Goal: Task Accomplishment & Management: Complete application form

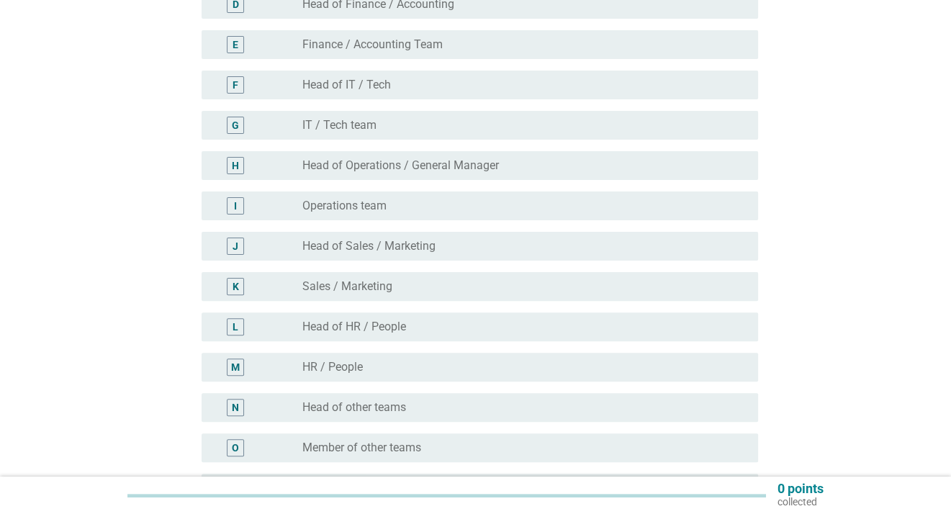
scroll to position [307, 0]
click at [349, 253] on label "Head of Sales / Marketing" at bounding box center [368, 247] width 133 height 14
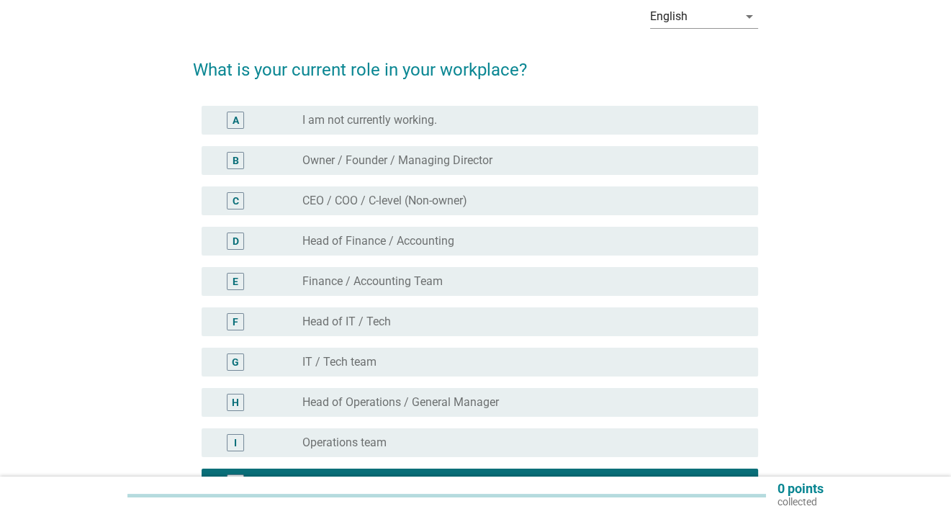
scroll to position [485, 0]
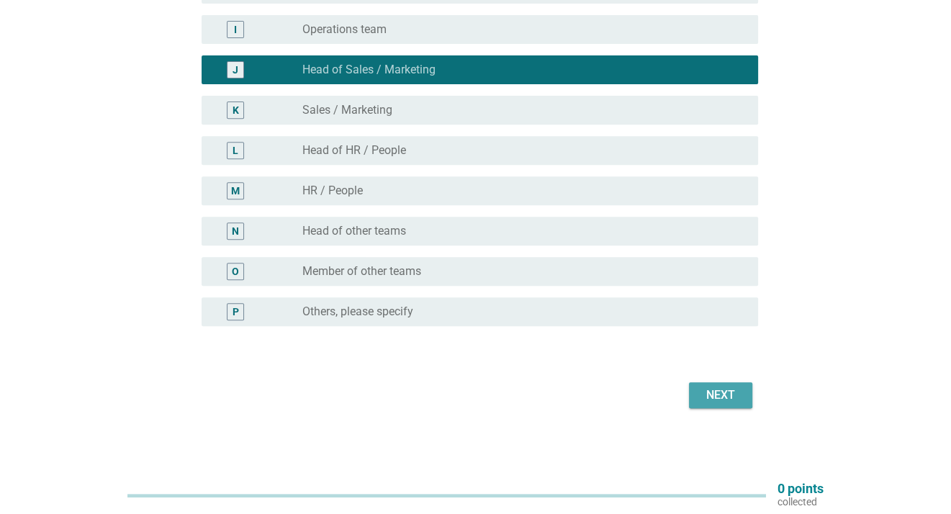
click at [727, 384] on button "Next" at bounding box center [720, 395] width 63 height 26
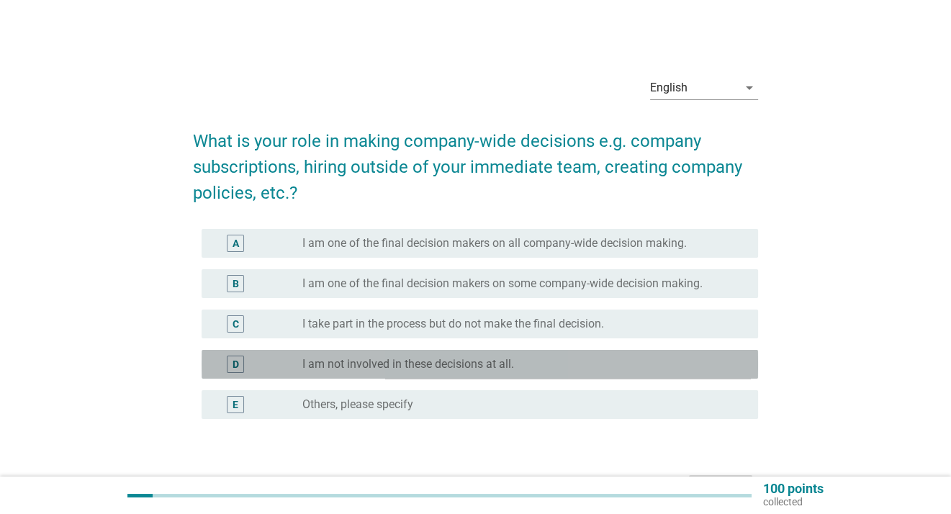
click at [377, 370] on label "I am not involved in these decisions at all." at bounding box center [408, 364] width 212 height 14
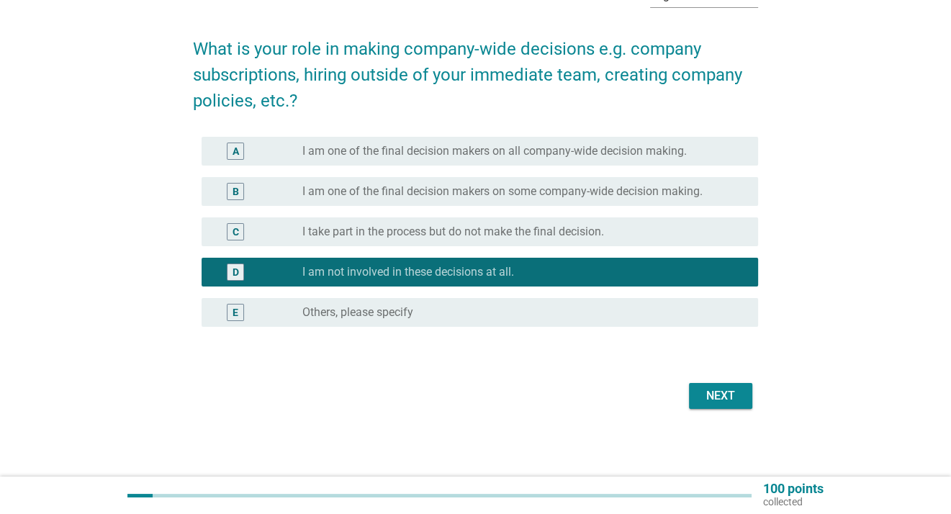
scroll to position [92, 0]
click at [732, 384] on button "Next" at bounding box center [720, 396] width 63 height 26
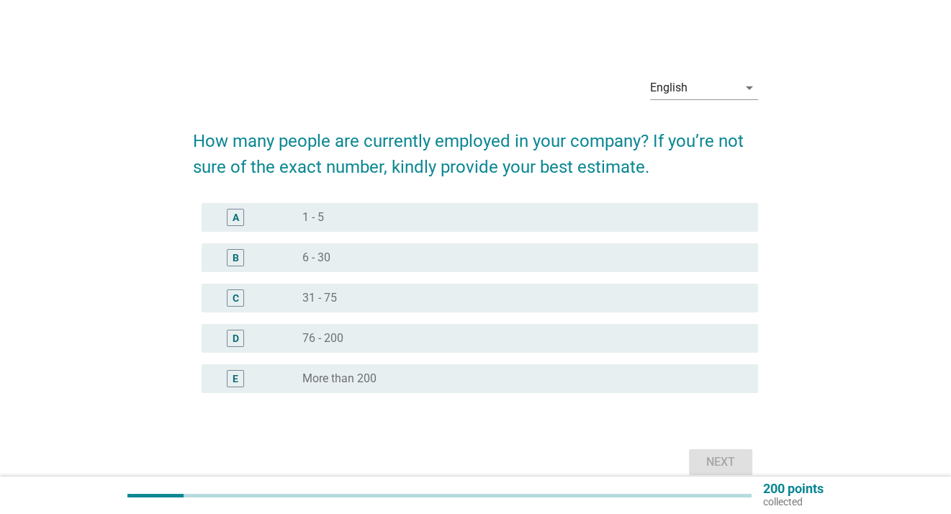
click at [323, 334] on label "76 - 200" at bounding box center [322, 338] width 41 height 14
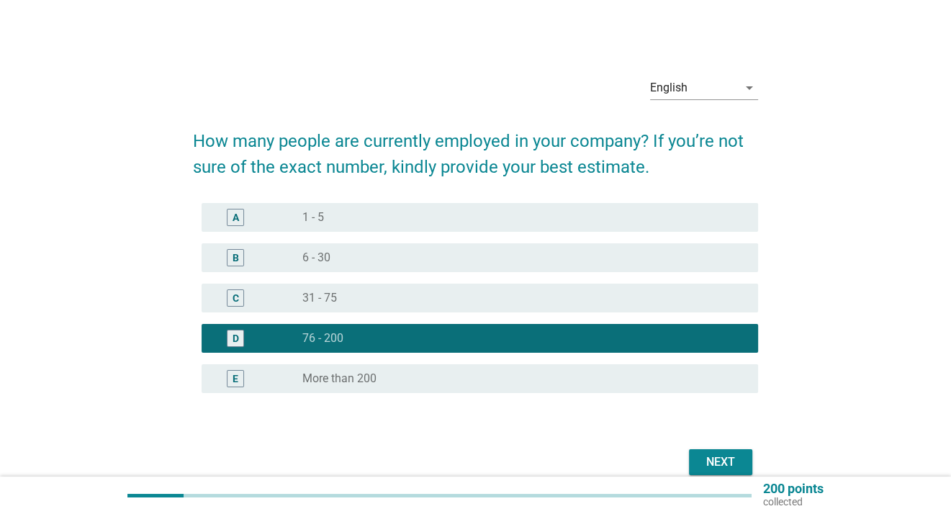
click at [704, 462] on div "Next" at bounding box center [721, 462] width 40 height 17
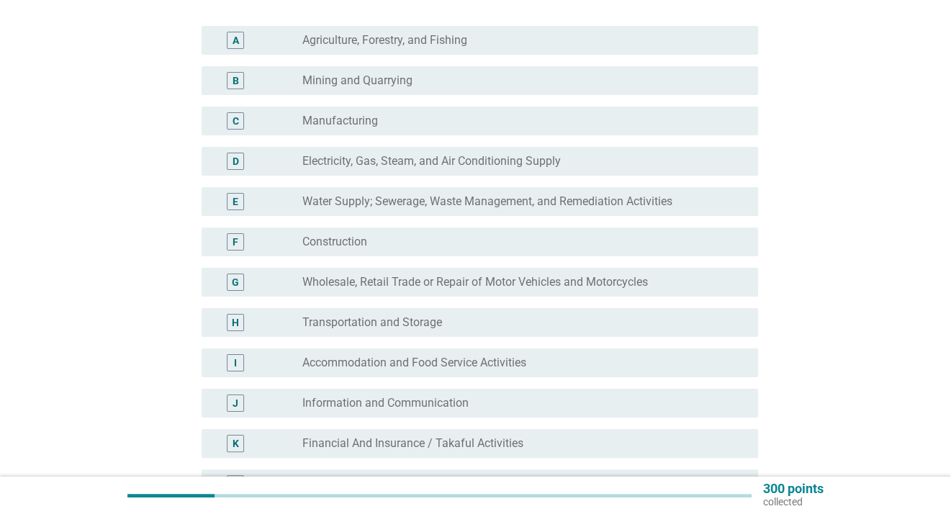
scroll to position [152, 0]
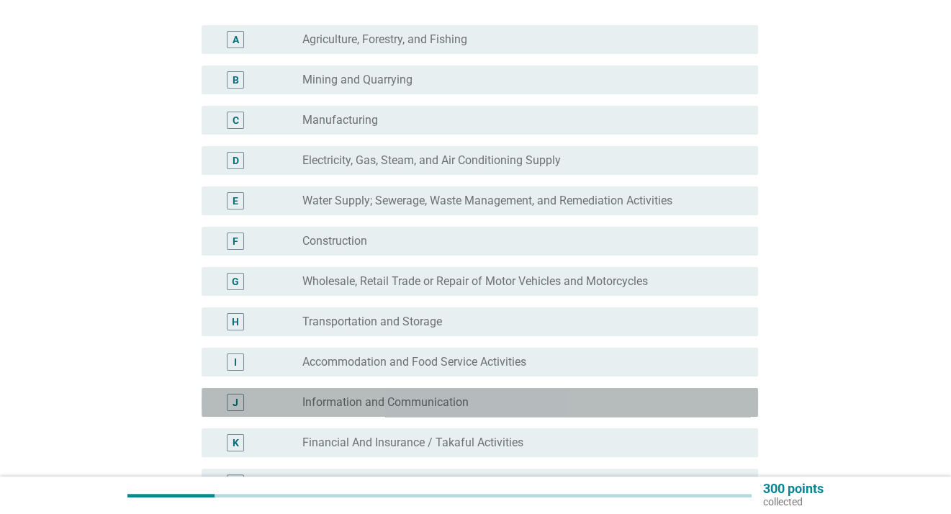
click at [338, 408] on label "Information and Communication" at bounding box center [385, 402] width 166 height 14
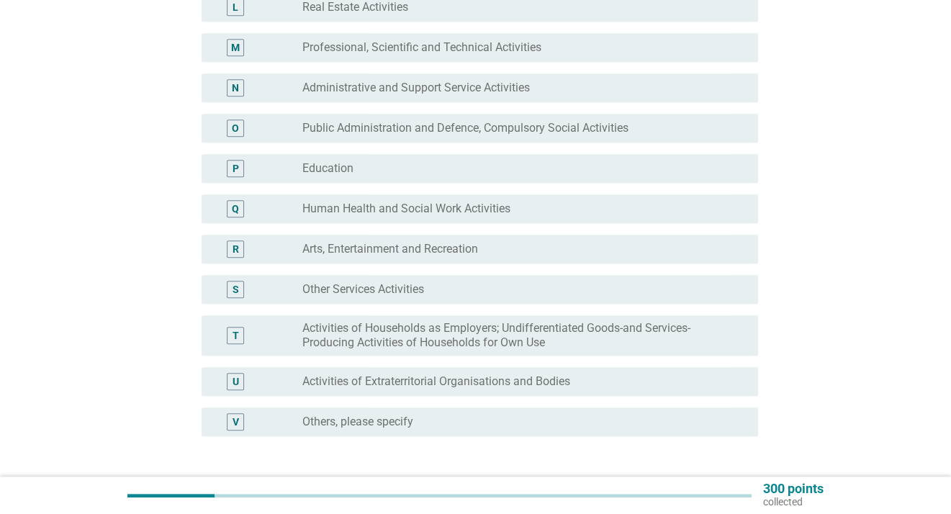
scroll to position [738, 0]
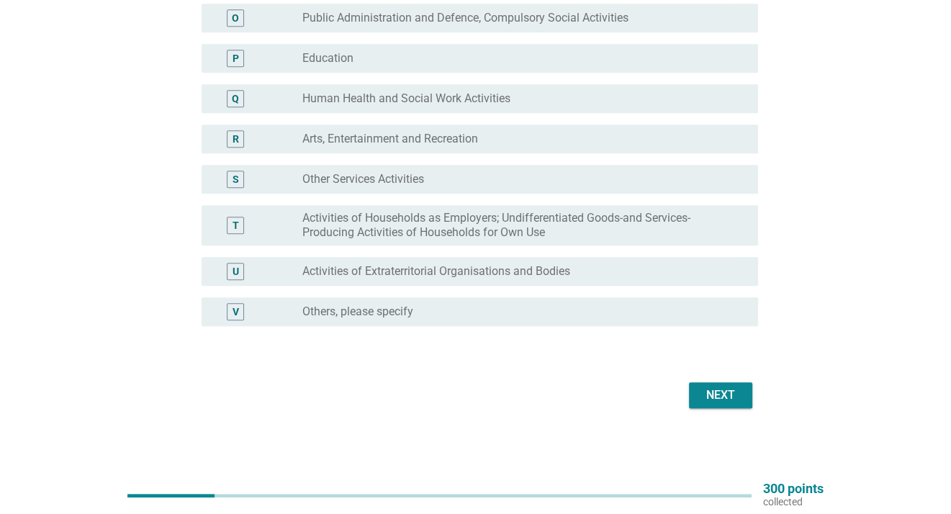
click at [717, 398] on div "Next" at bounding box center [721, 395] width 40 height 17
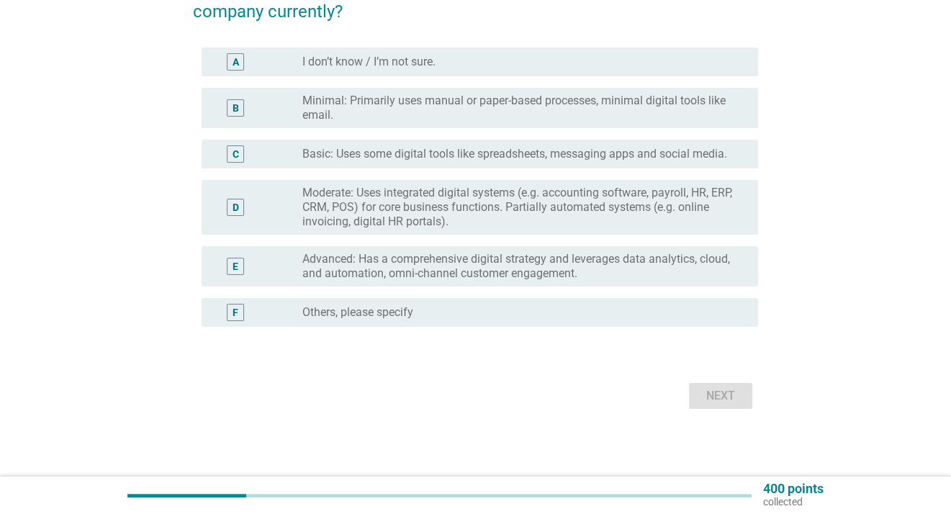
scroll to position [156, 0]
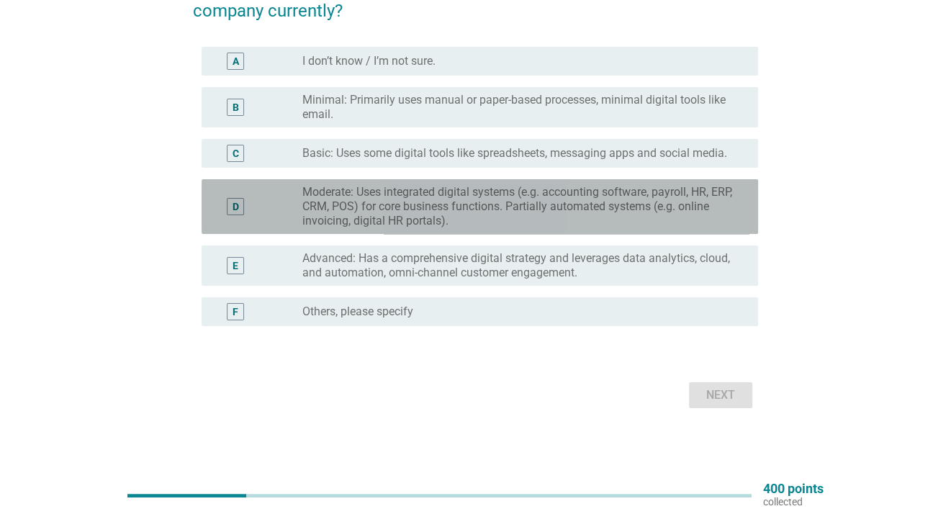
click at [377, 200] on label "Moderate: Uses integrated digital systems (e.g. accounting software, payroll, H…" at bounding box center [518, 206] width 433 height 43
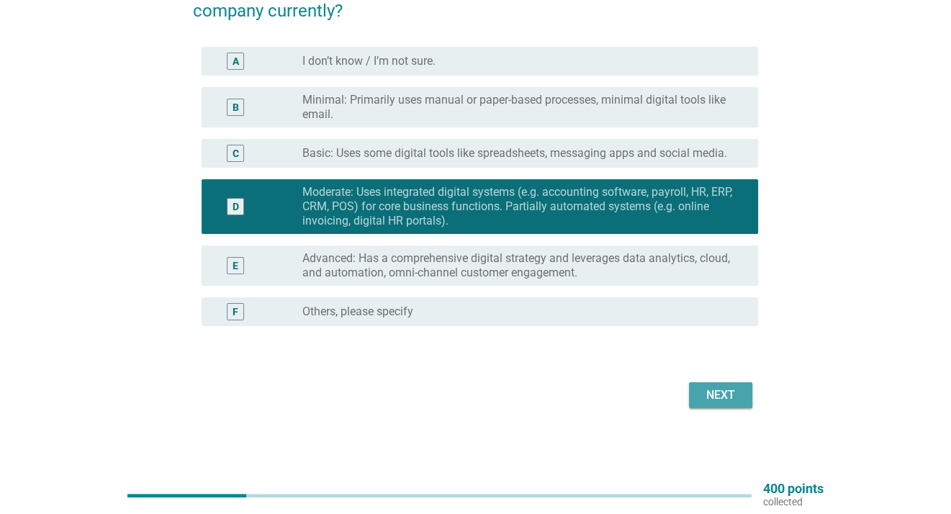
click at [710, 400] on div "Next" at bounding box center [721, 395] width 40 height 17
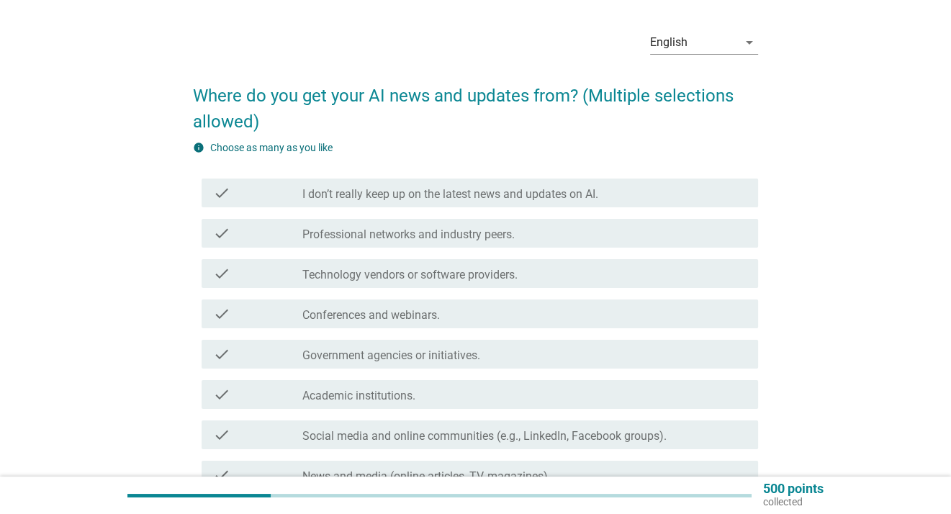
scroll to position [52, 0]
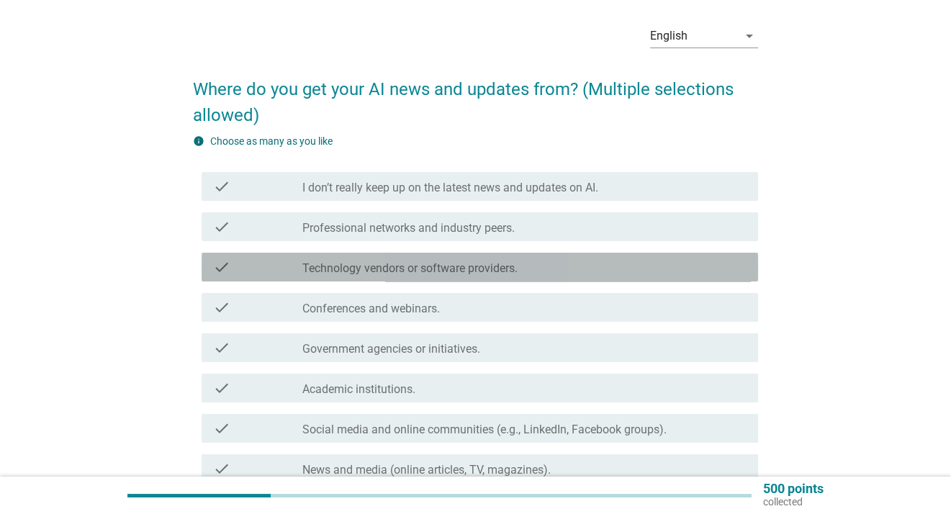
click at [351, 262] on label "Technology vendors or software providers." at bounding box center [409, 268] width 215 height 14
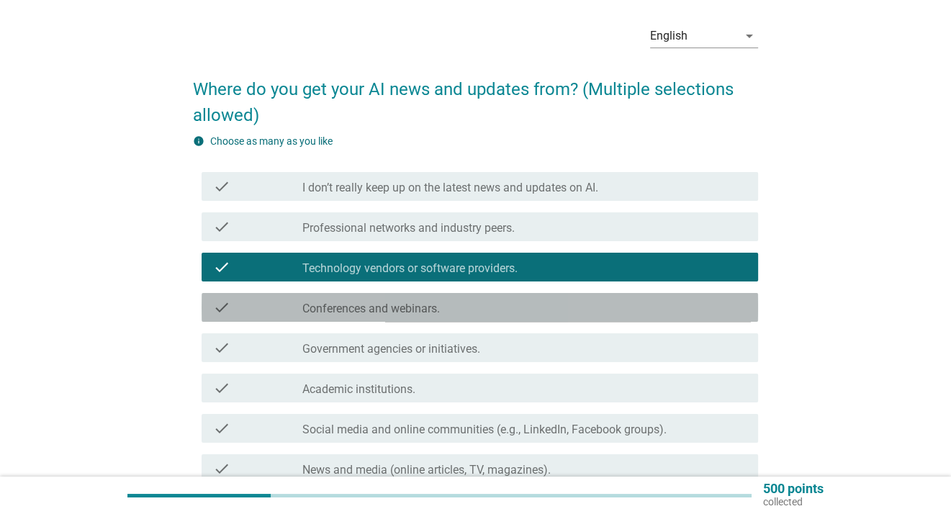
click at [338, 310] on label "Conferences and webinars." at bounding box center [371, 309] width 138 height 14
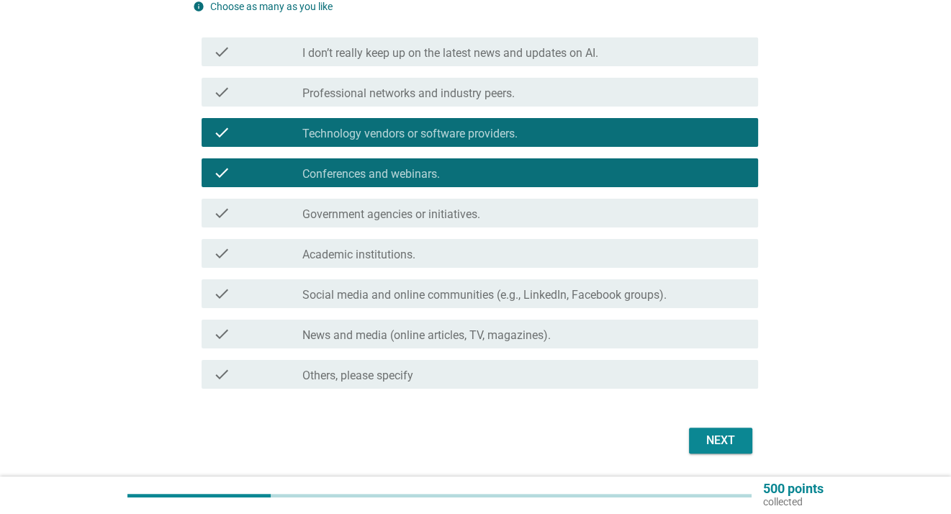
scroll to position [202, 0]
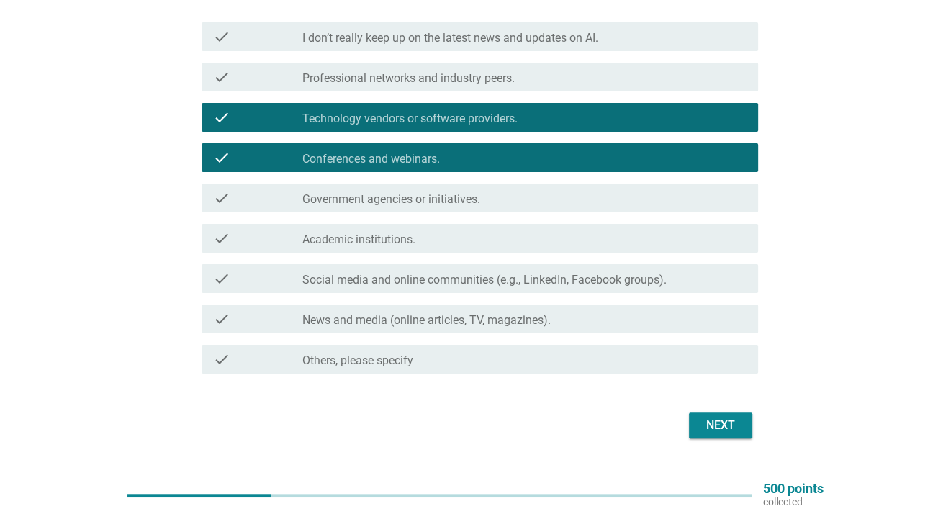
click at [435, 327] on label "News and media (online articles, TV, magazines)." at bounding box center [426, 320] width 248 height 14
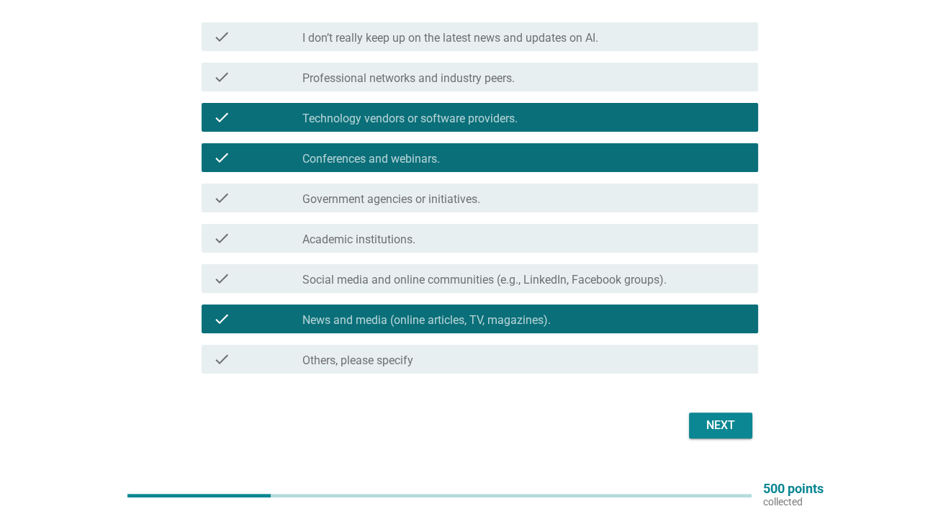
click at [715, 426] on div "Next" at bounding box center [721, 425] width 40 height 17
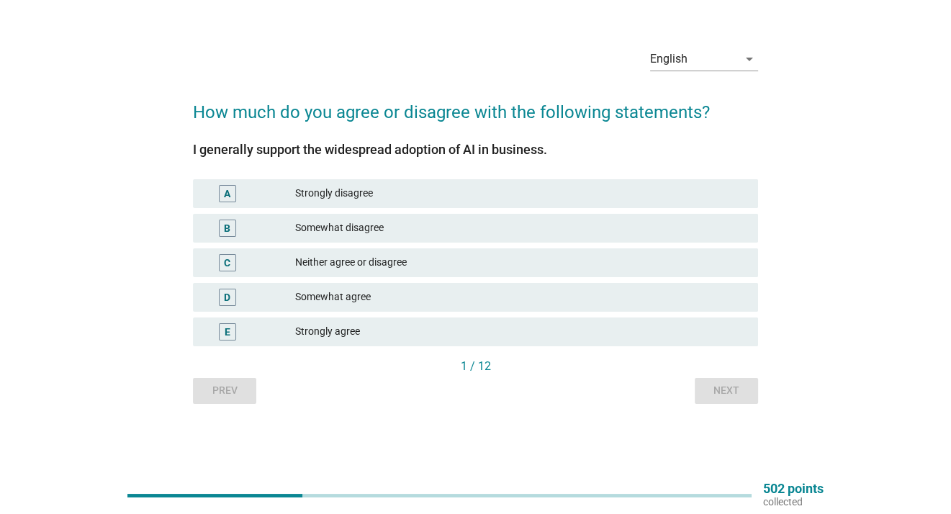
scroll to position [0, 0]
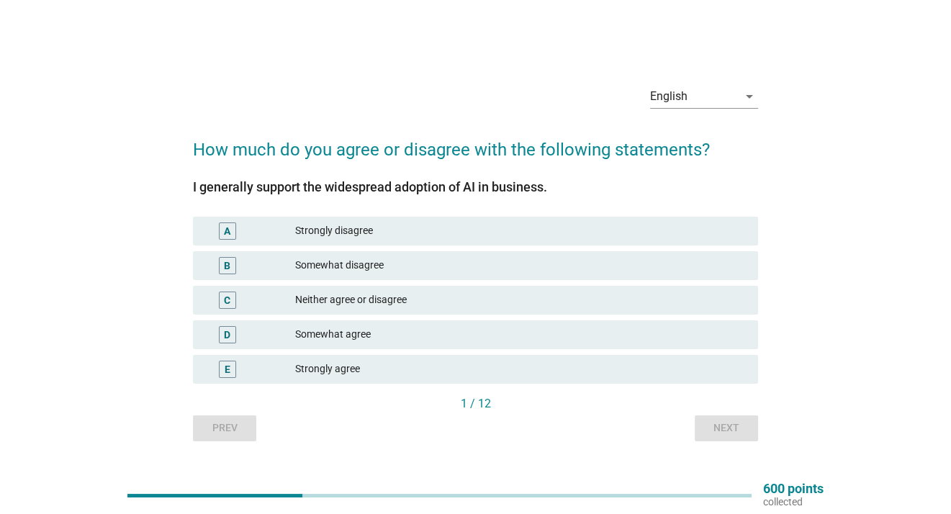
click at [330, 332] on div "Somewhat agree" at bounding box center [520, 334] width 451 height 17
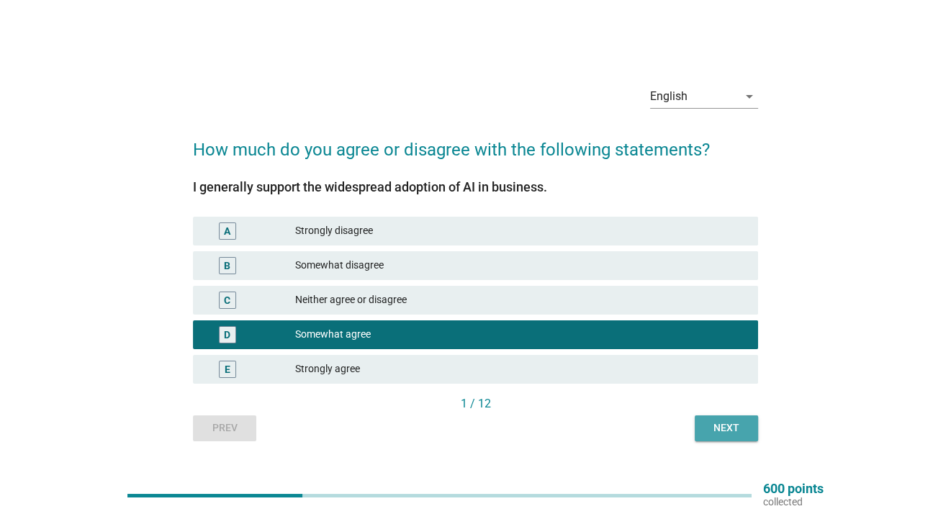
click at [724, 425] on div "Next" at bounding box center [726, 427] width 40 height 15
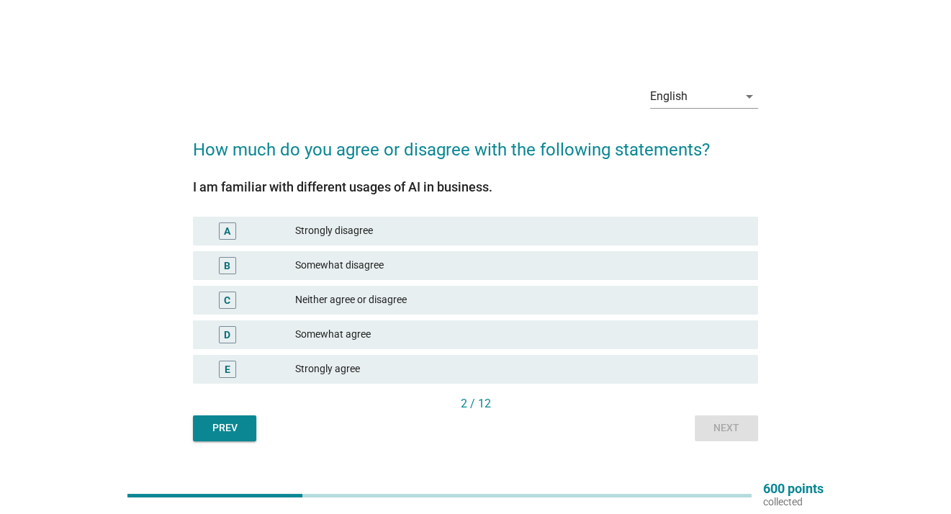
click at [342, 333] on div "Somewhat agree" at bounding box center [520, 334] width 451 height 17
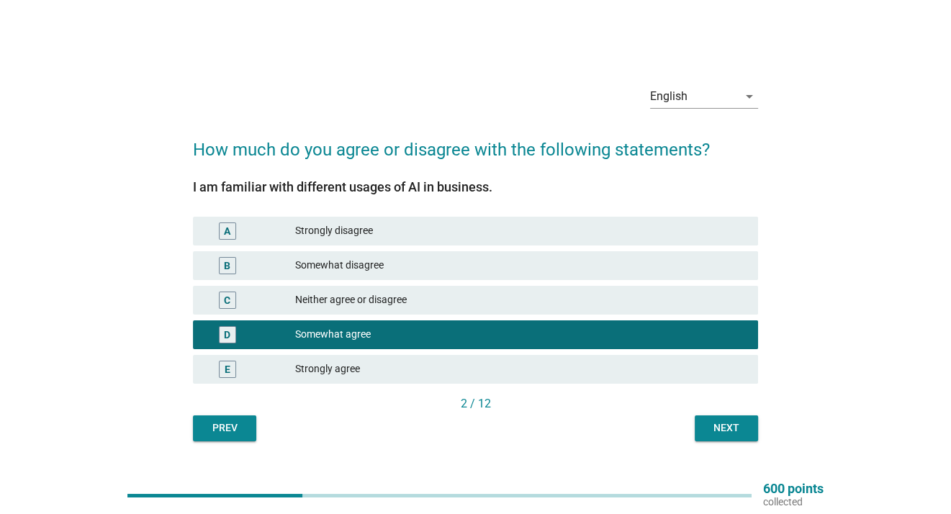
click at [711, 434] on div "Next" at bounding box center [726, 427] width 40 height 15
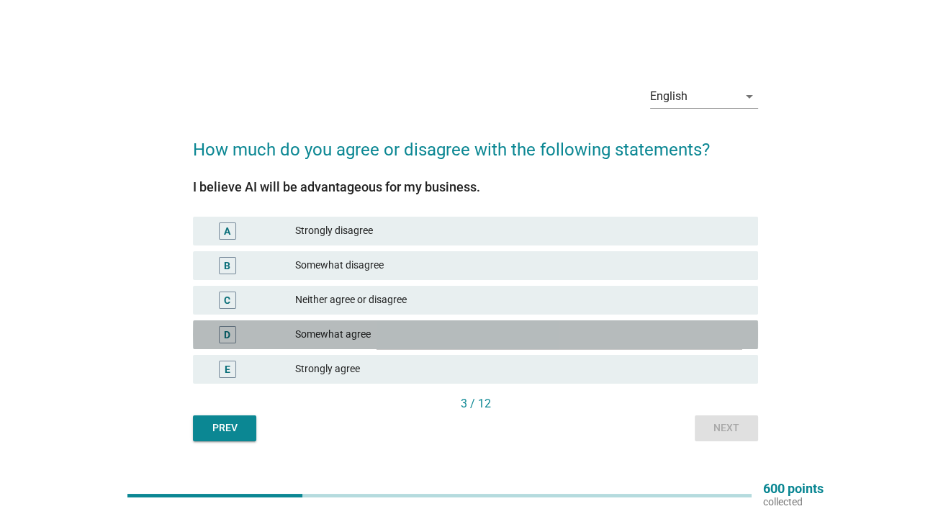
click at [341, 332] on div "Somewhat agree" at bounding box center [520, 334] width 451 height 17
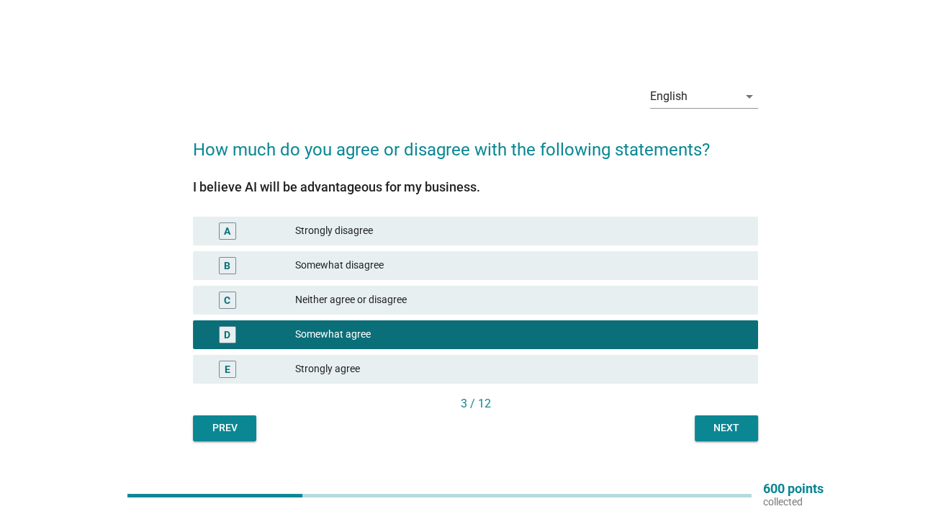
click at [446, 356] on div "E Strongly agree" at bounding box center [475, 369] width 565 height 29
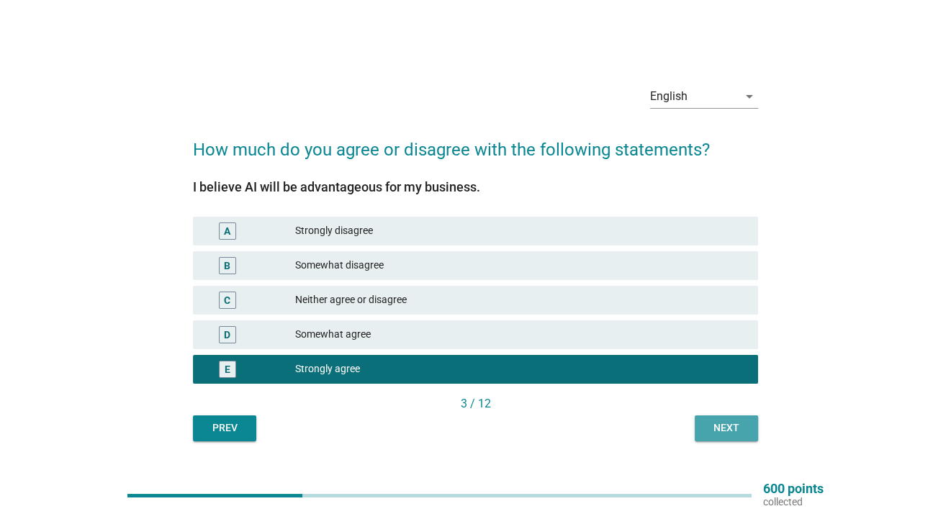
click at [728, 431] on div "Next" at bounding box center [726, 427] width 40 height 15
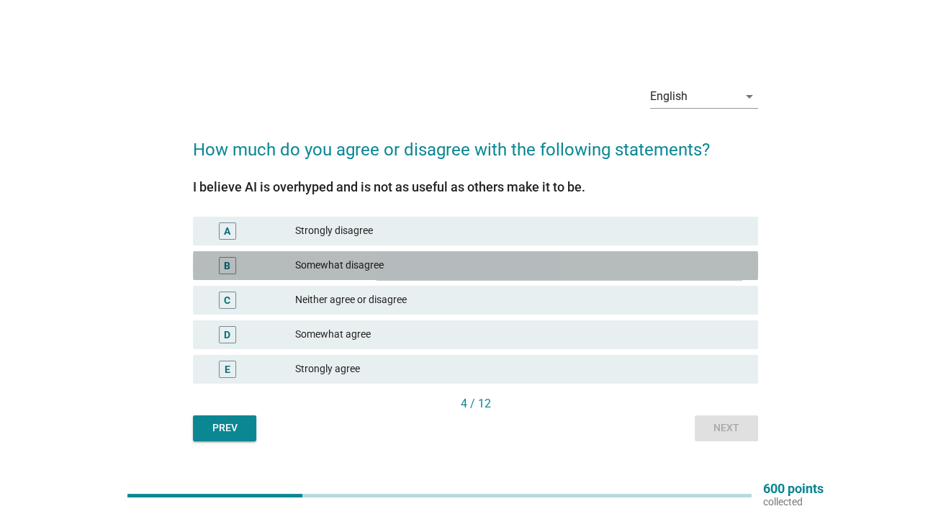
click at [368, 269] on div "Somewhat disagree" at bounding box center [520, 265] width 451 height 17
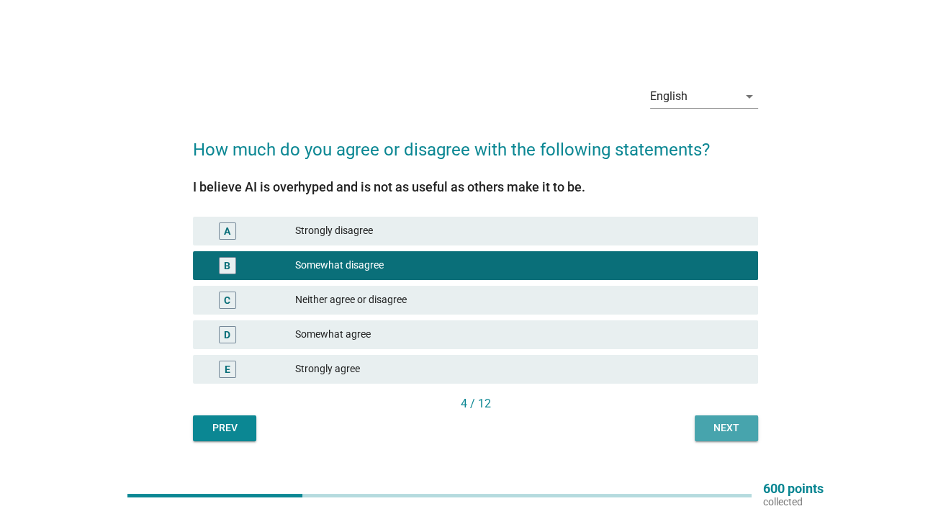
click at [739, 415] on button "Next" at bounding box center [726, 428] width 63 height 26
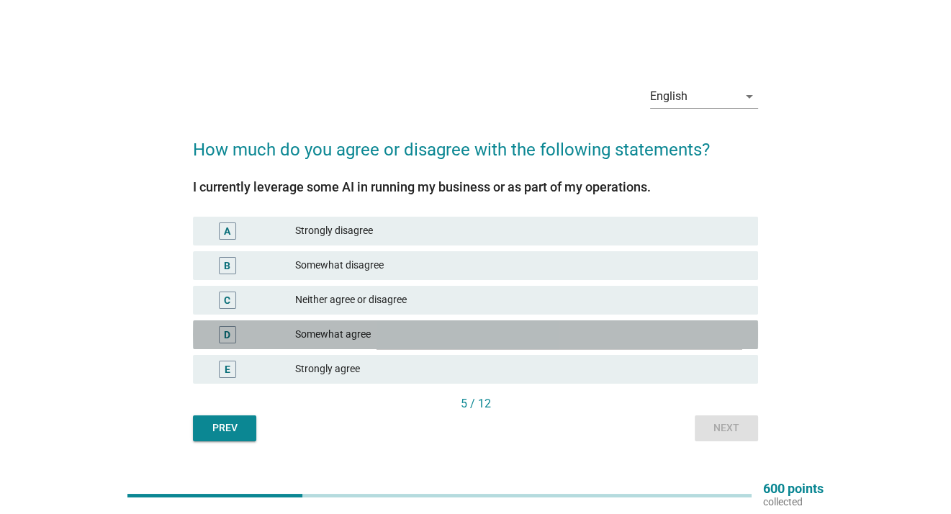
click at [325, 338] on div "Somewhat agree" at bounding box center [520, 334] width 451 height 17
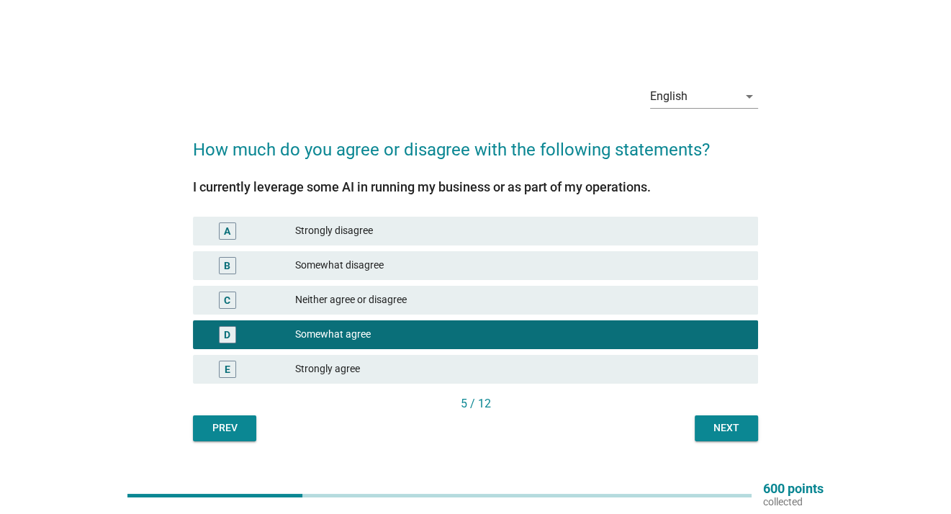
click at [745, 436] on button "Next" at bounding box center [726, 428] width 63 height 26
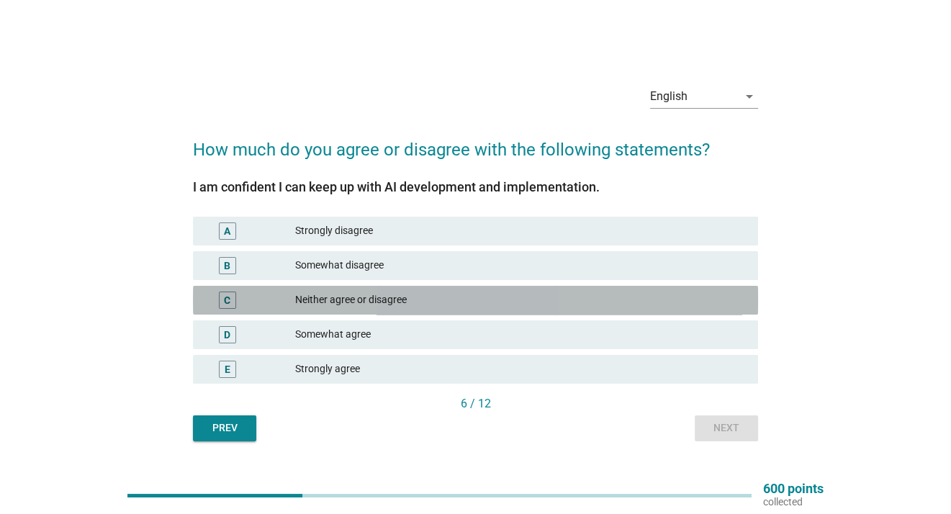
click at [374, 309] on div "C Neither agree or disagree" at bounding box center [475, 300] width 565 height 29
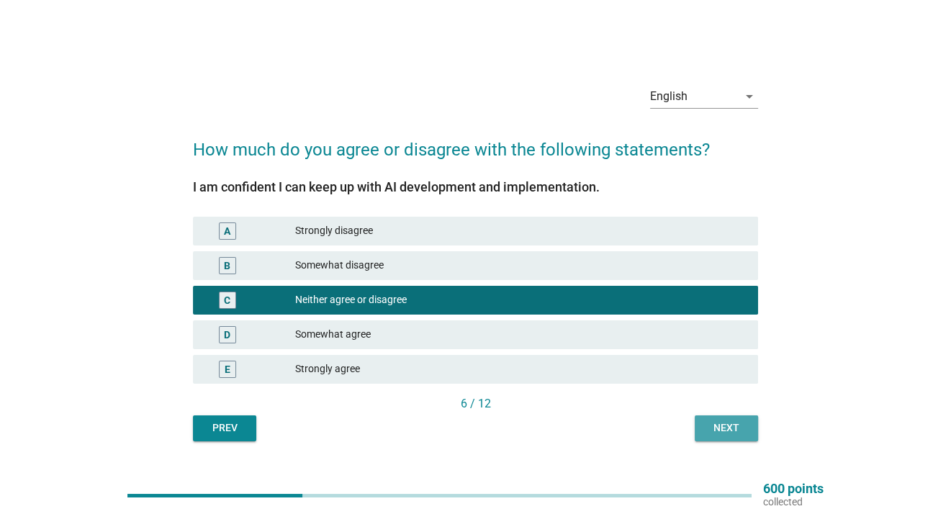
click at [717, 426] on div "Next" at bounding box center [726, 427] width 40 height 15
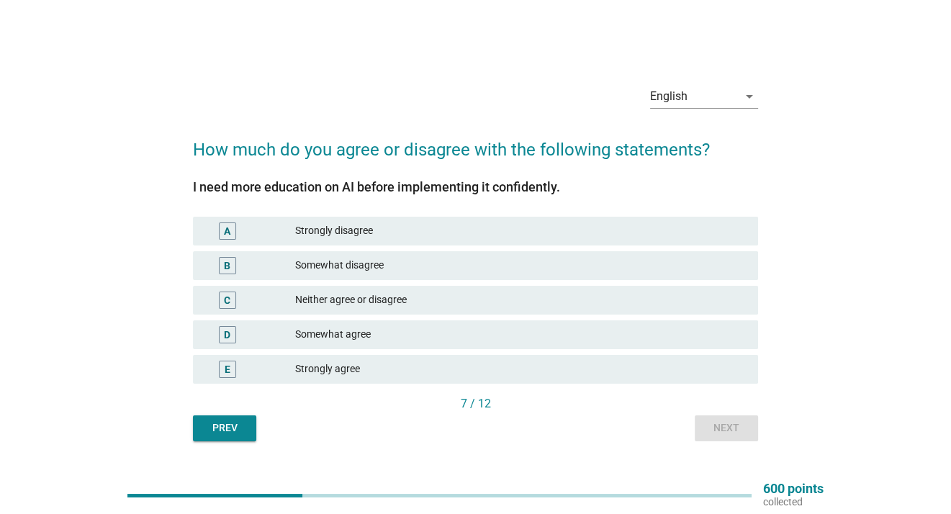
click at [406, 328] on div "Somewhat agree" at bounding box center [520, 334] width 451 height 17
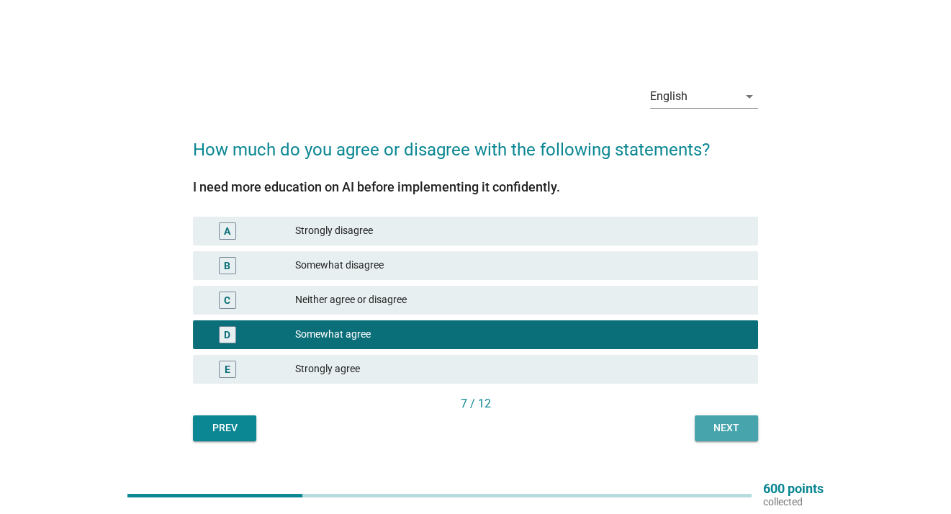
click at [750, 439] on button "Next" at bounding box center [726, 428] width 63 height 26
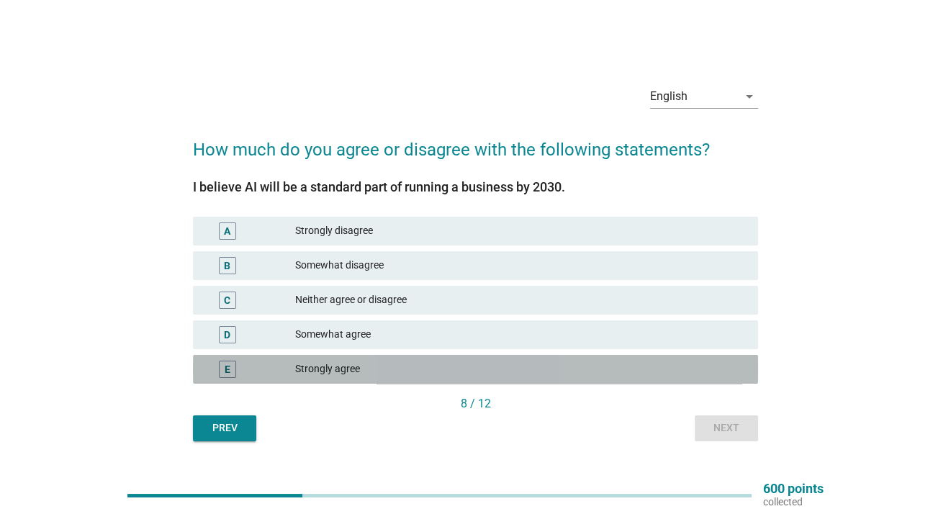
click at [343, 367] on div "Strongly agree" at bounding box center [520, 369] width 451 height 17
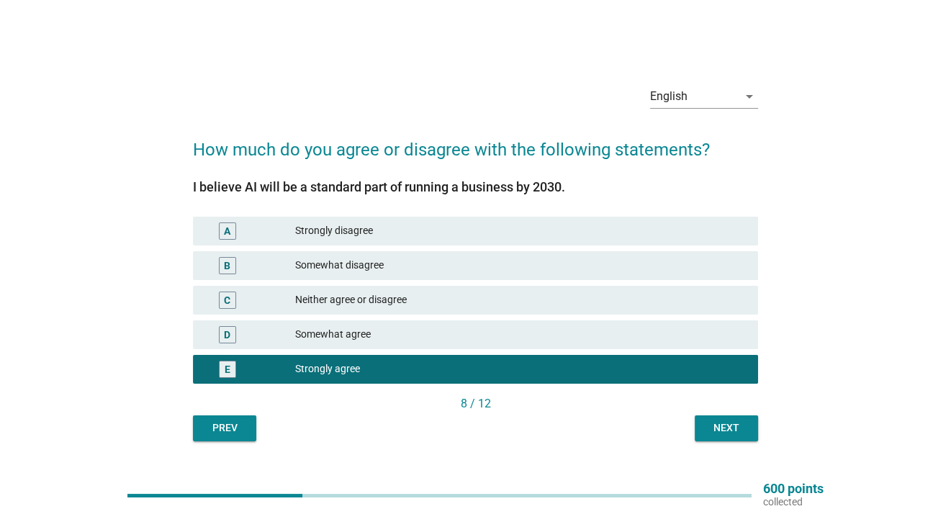
click at [467, 331] on div "Somewhat agree" at bounding box center [520, 334] width 451 height 17
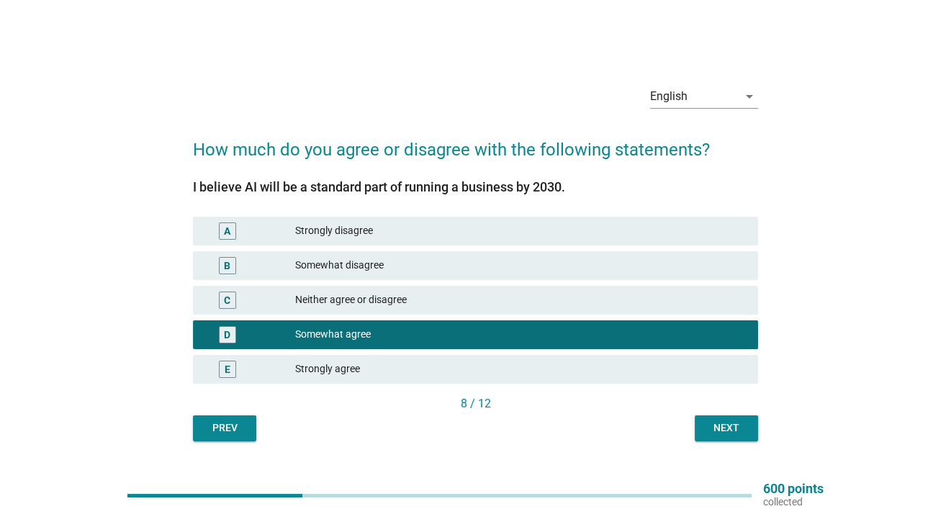
click at [732, 432] on div "Next" at bounding box center [726, 427] width 40 height 15
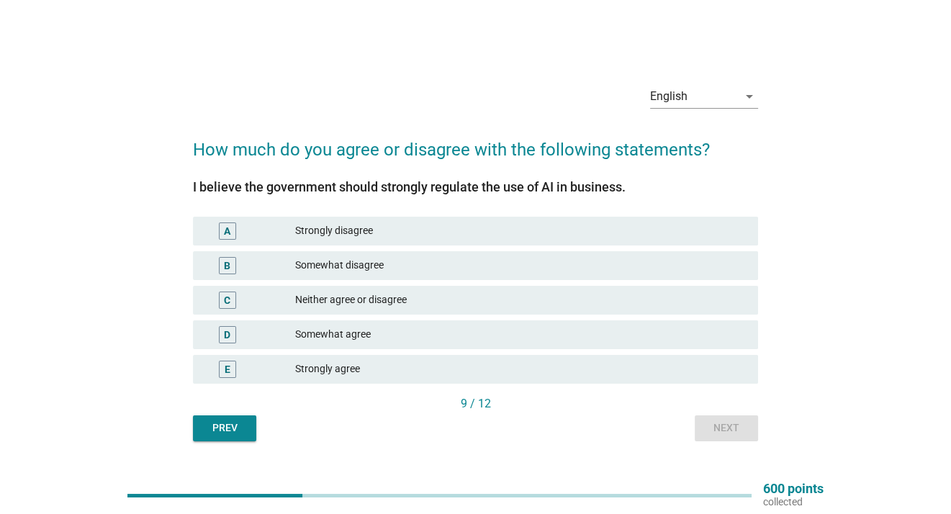
click at [357, 328] on div "Somewhat agree" at bounding box center [520, 334] width 451 height 17
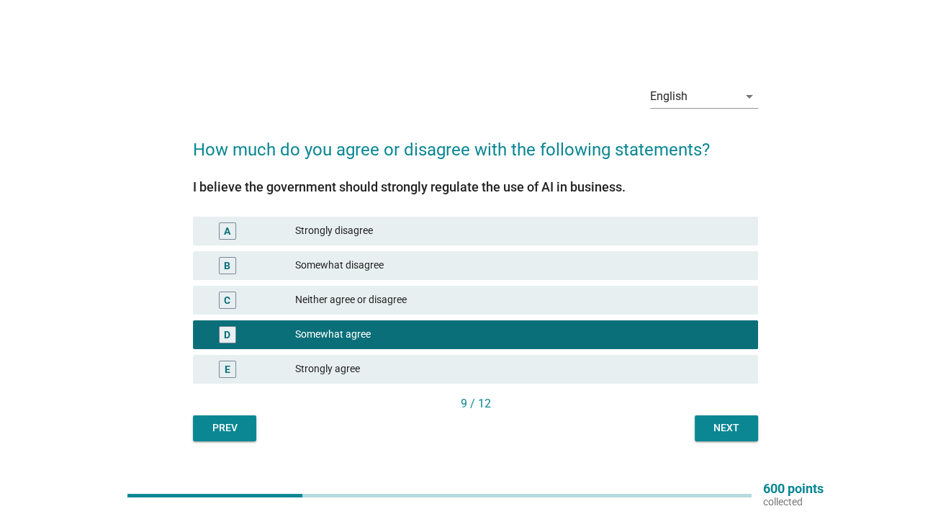
click at [724, 422] on div "Next" at bounding box center [726, 427] width 40 height 15
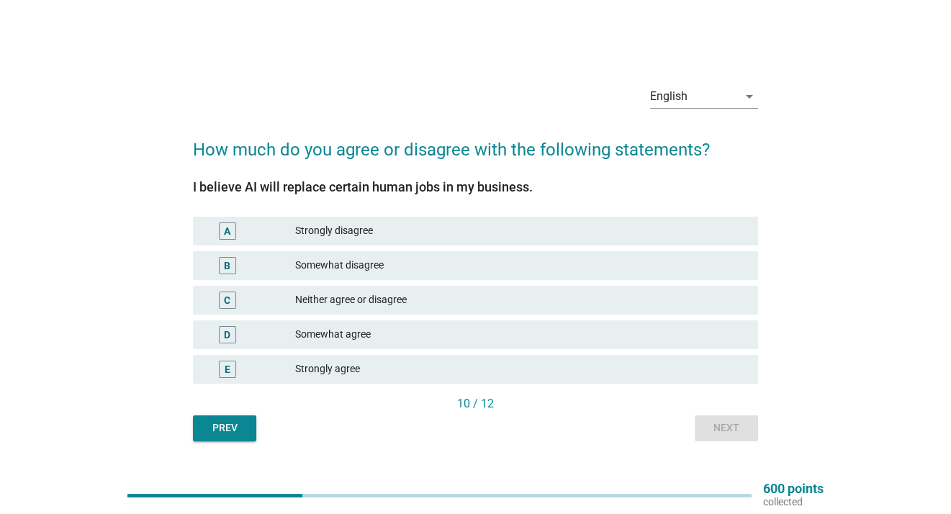
click at [320, 337] on div "Somewhat agree" at bounding box center [520, 334] width 451 height 17
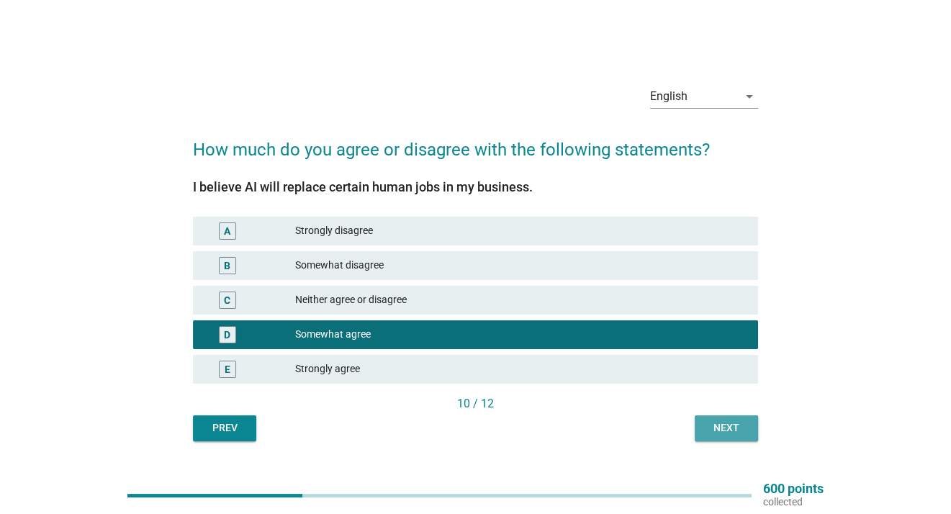
click at [698, 438] on button "Next" at bounding box center [726, 428] width 63 height 26
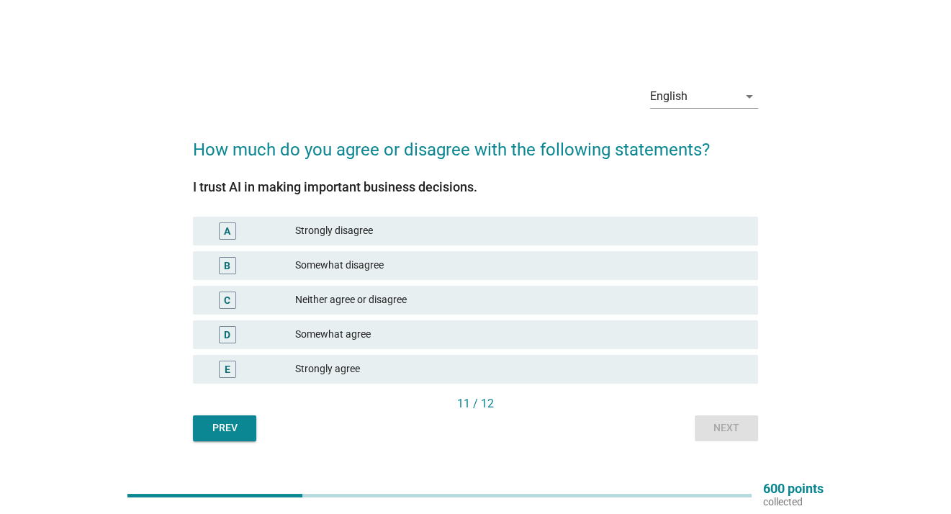
click at [359, 338] on div "Somewhat agree" at bounding box center [520, 334] width 451 height 17
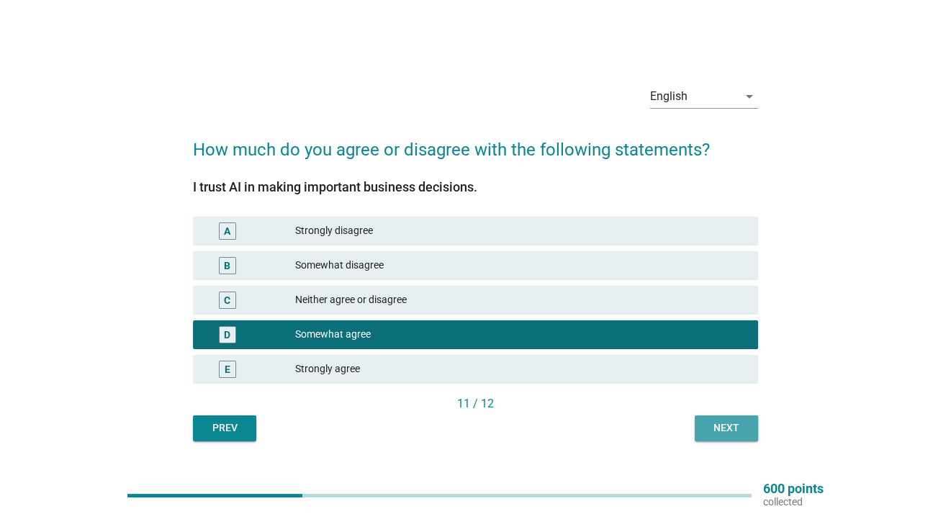
click at [739, 422] on div "Next" at bounding box center [726, 427] width 40 height 15
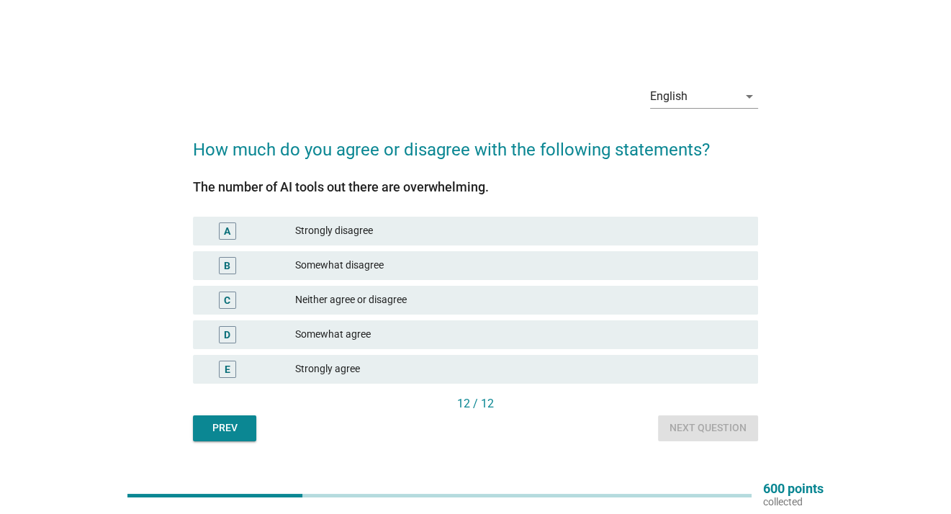
click at [366, 336] on div "Somewhat agree" at bounding box center [520, 334] width 451 height 17
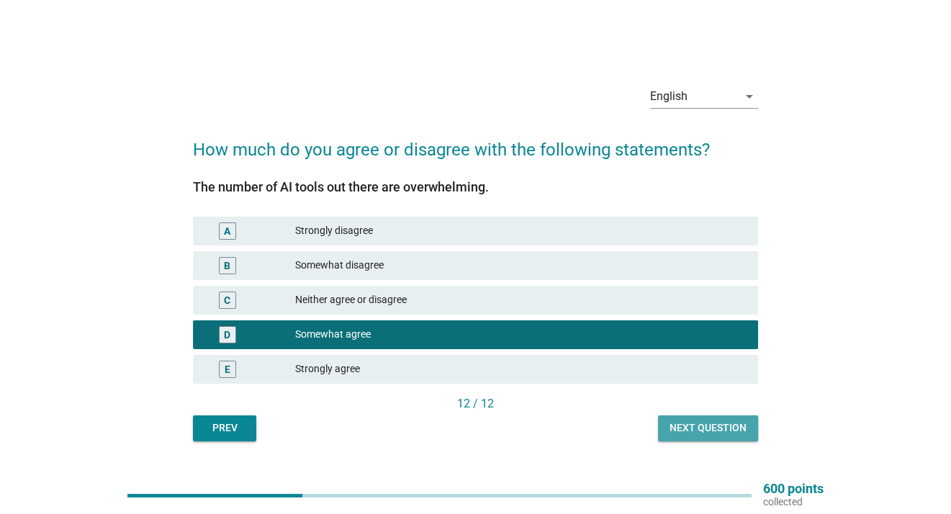
click at [701, 431] on div "Next question" at bounding box center [708, 427] width 77 height 15
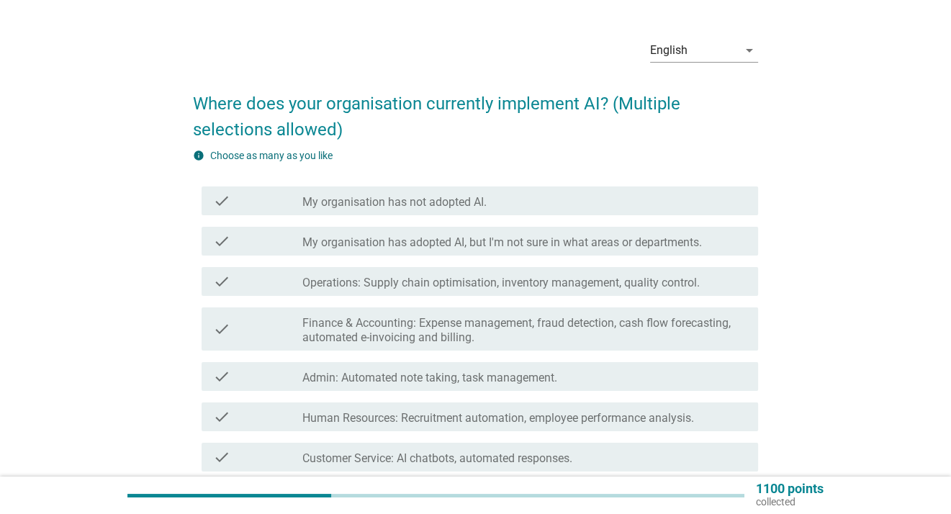
scroll to position [37, 0]
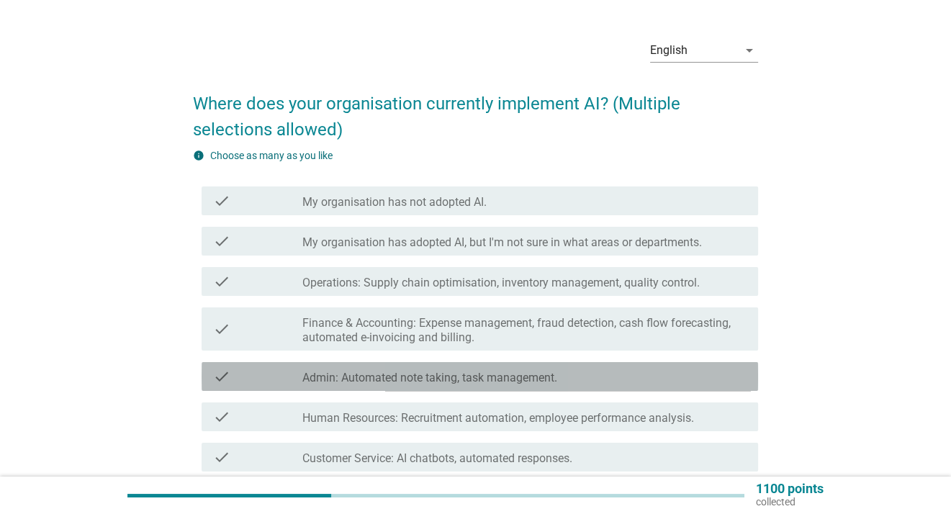
click at [438, 371] on label "Admin: Automated note taking, task management." at bounding box center [429, 378] width 255 height 14
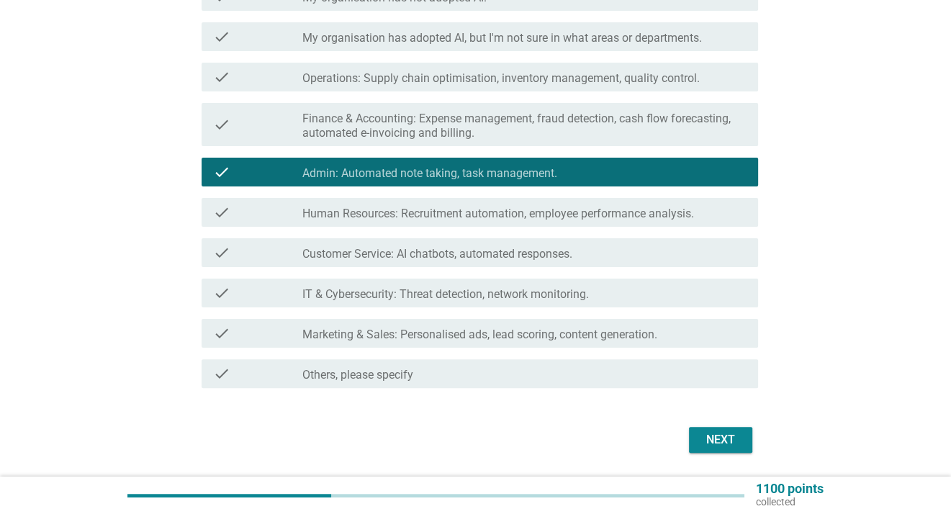
scroll to position [243, 0]
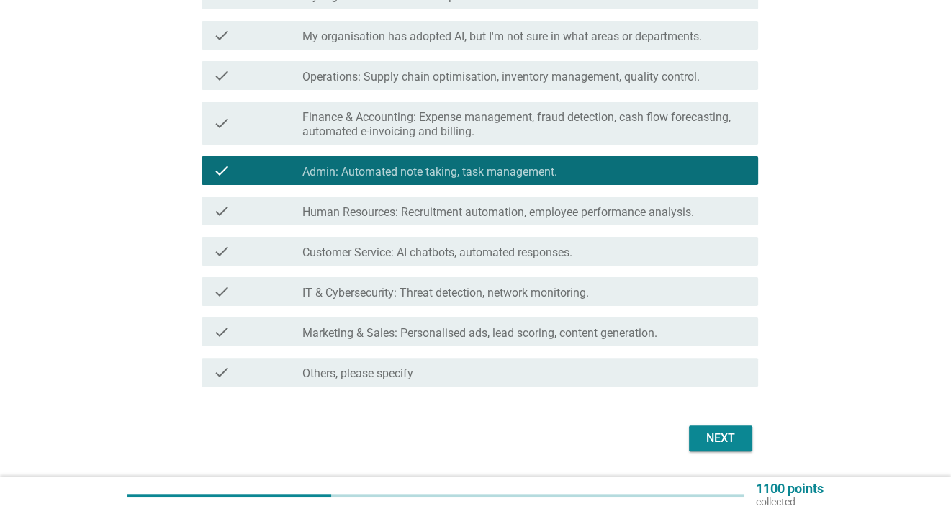
click at [739, 433] on div "Next" at bounding box center [721, 438] width 40 height 17
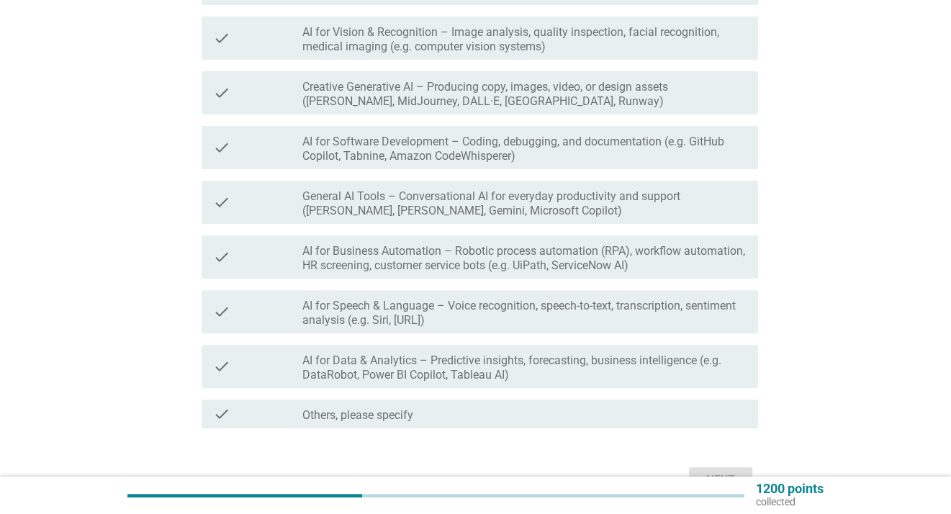
scroll to position [357, 0]
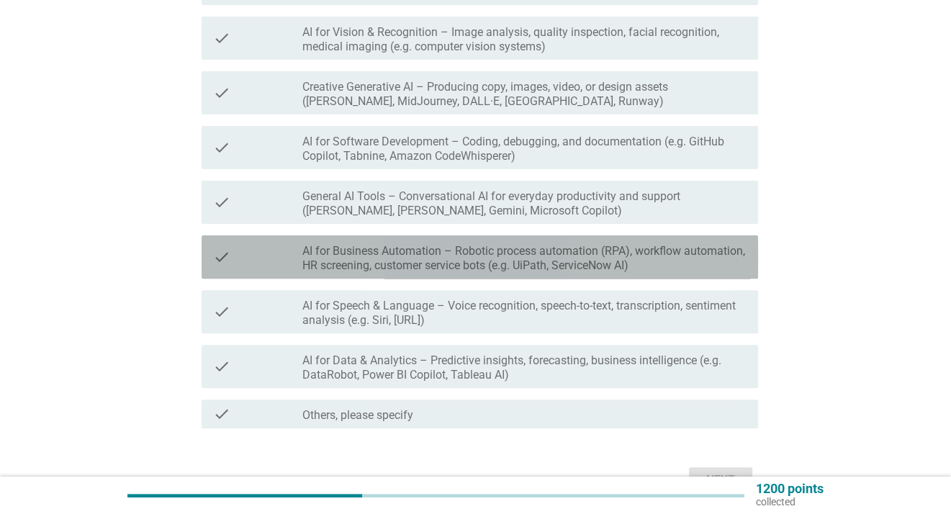
click at [404, 264] on label "AI for Business Automation – Robotic process automation (RPA), workflow automat…" at bounding box center [524, 258] width 444 height 29
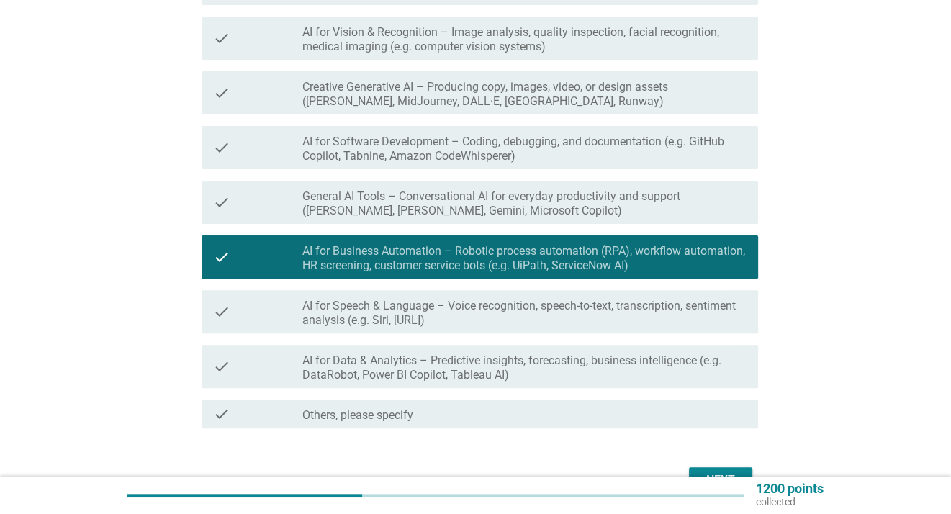
scroll to position [435, 0]
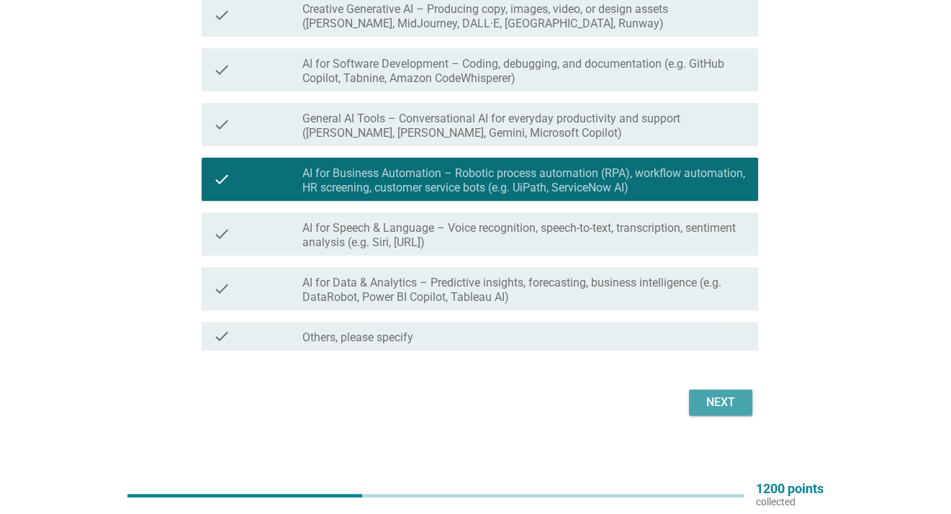
click at [712, 410] on div "Next" at bounding box center [721, 402] width 40 height 17
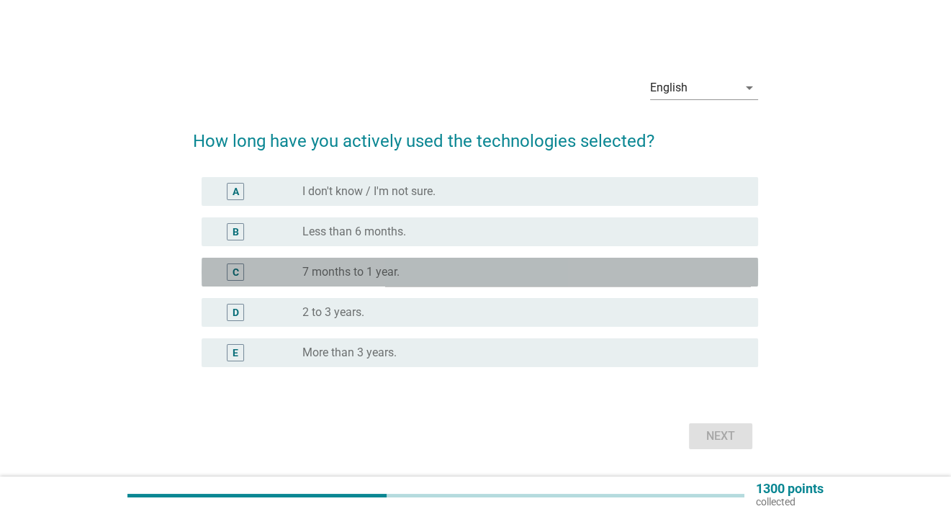
click at [333, 272] on label "7 months to 1 year." at bounding box center [350, 272] width 97 height 14
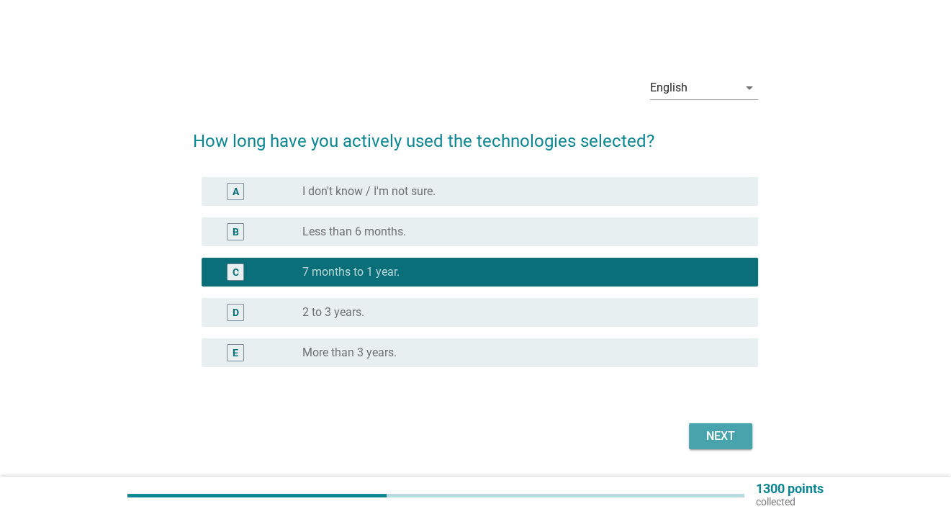
click at [717, 436] on div "Next" at bounding box center [721, 436] width 40 height 17
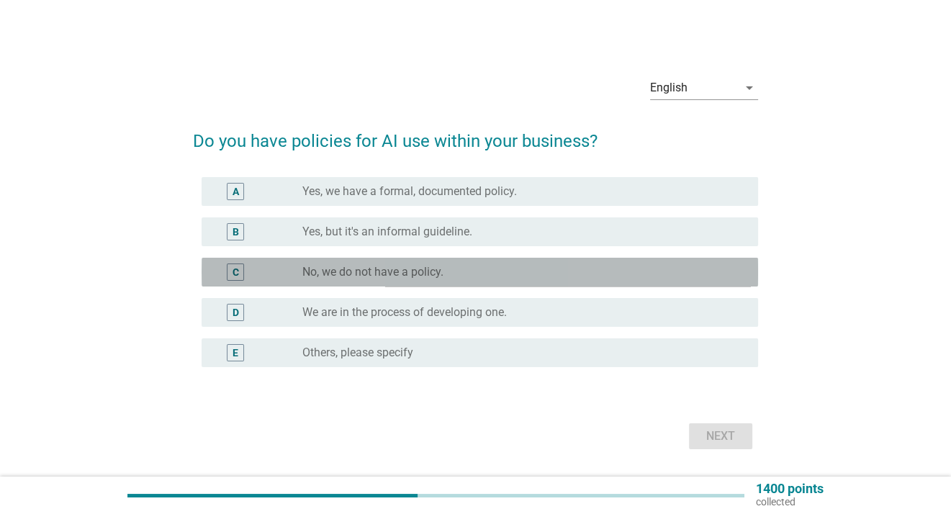
click at [363, 281] on div "C radio_button_unchecked No, we do not have a policy." at bounding box center [480, 272] width 557 height 29
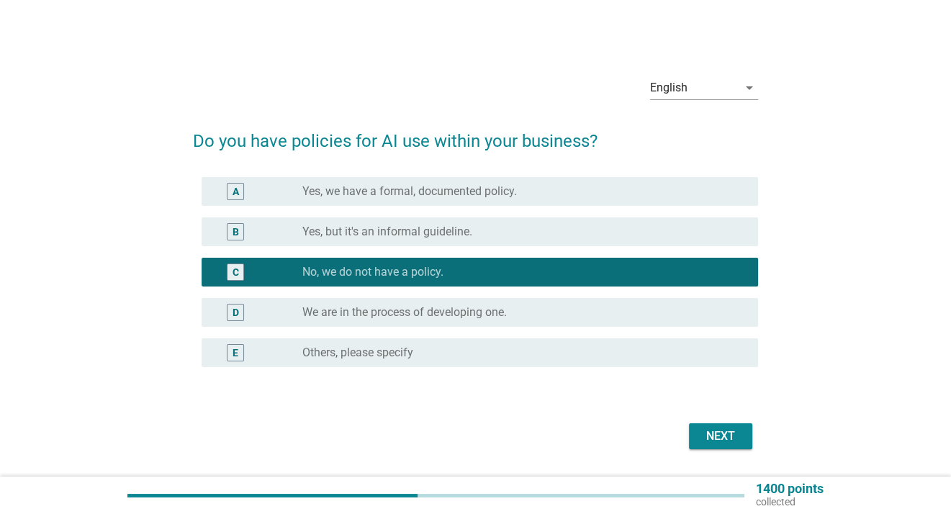
click at [727, 436] on div "Next" at bounding box center [721, 436] width 40 height 17
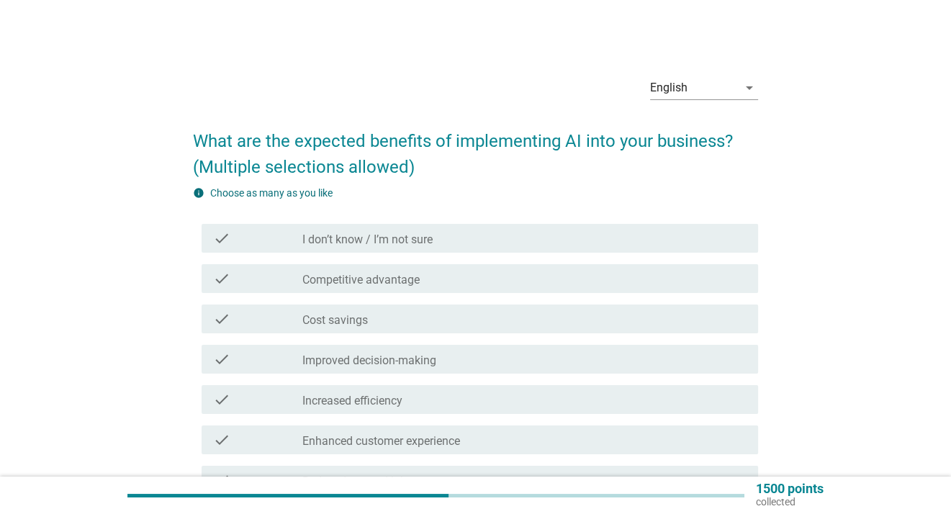
scroll to position [43, 0]
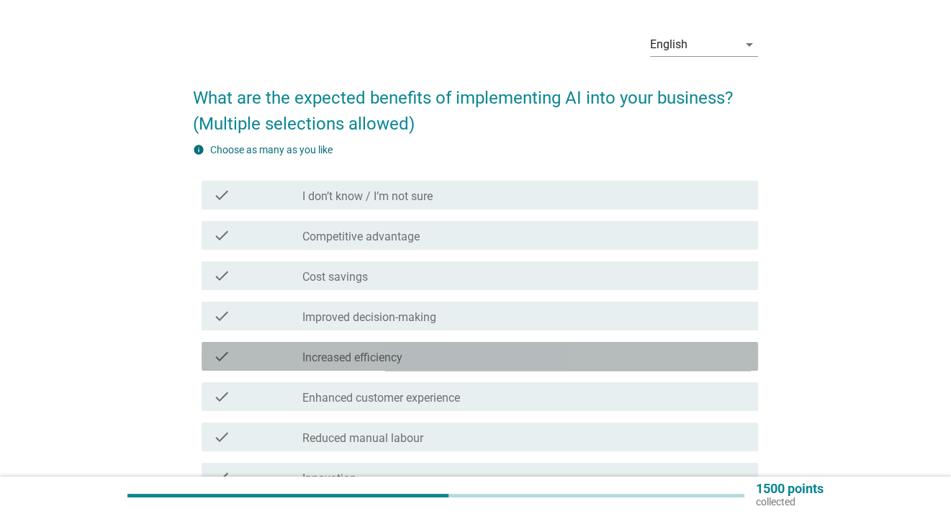
click at [343, 354] on label "Increased efficiency" at bounding box center [352, 358] width 100 height 14
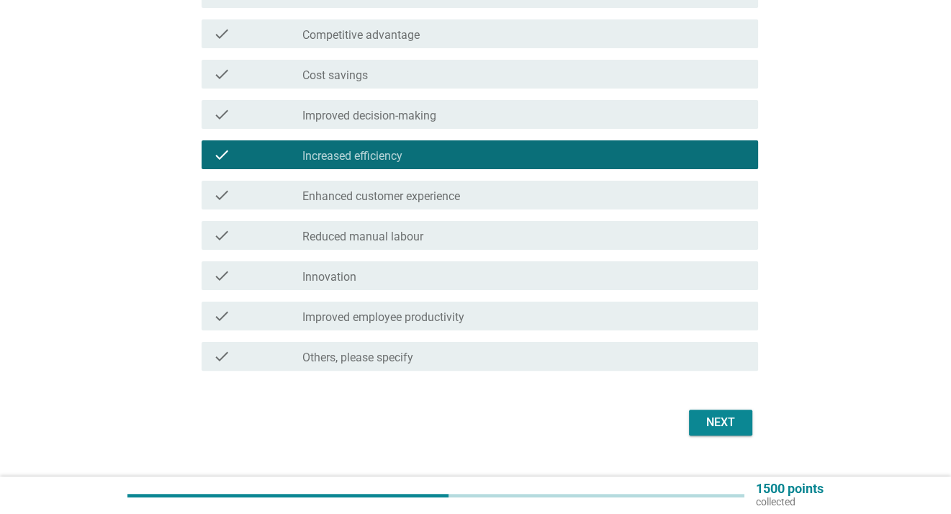
scroll to position [256, 0]
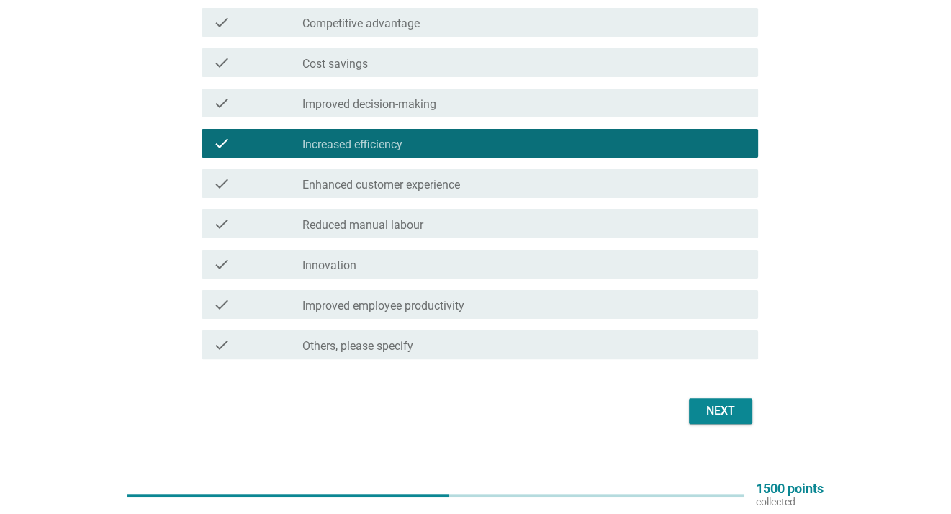
click at [726, 408] on div "Next" at bounding box center [721, 410] width 40 height 17
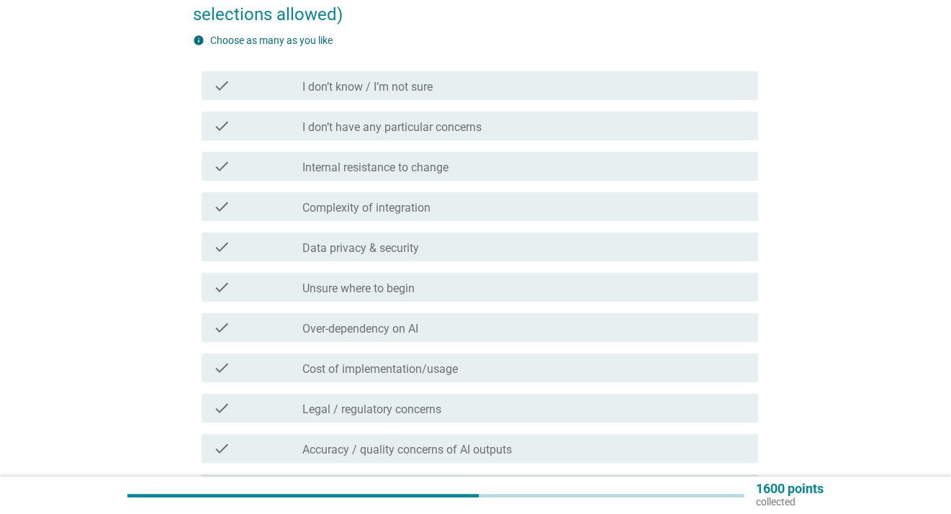
scroll to position [158, 0]
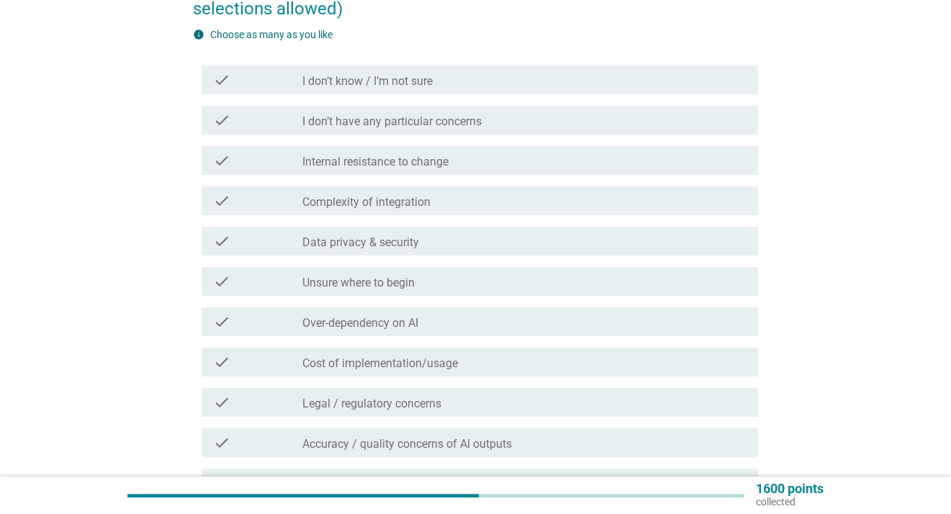
click at [346, 378] on div "check check_box_outline_blank Cost of implementation/usage" at bounding box center [475, 362] width 565 height 40
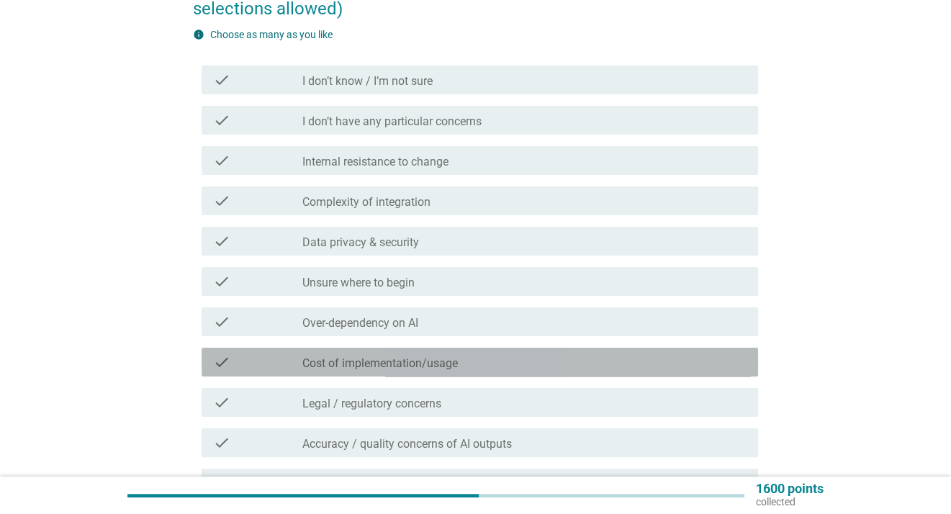
click at [360, 368] on label "Cost of implementation/usage" at bounding box center [380, 363] width 156 height 14
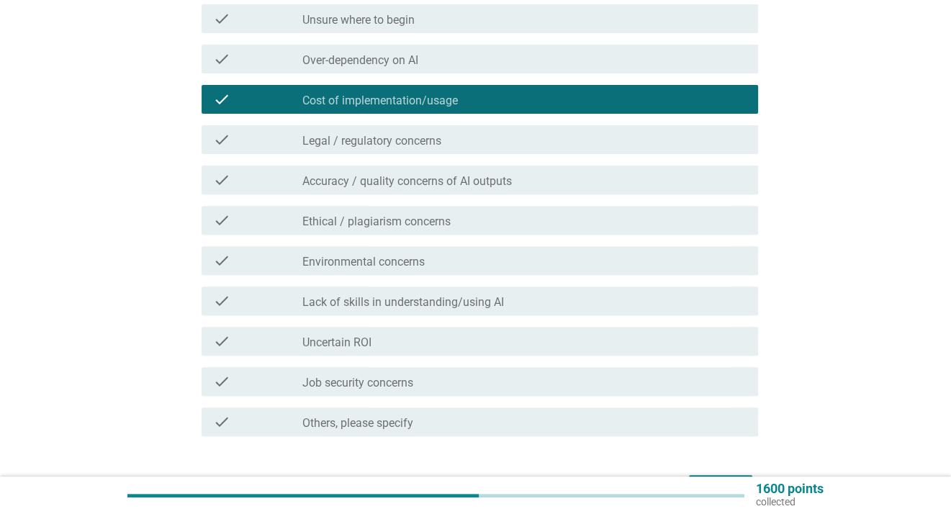
scroll to position [428, 0]
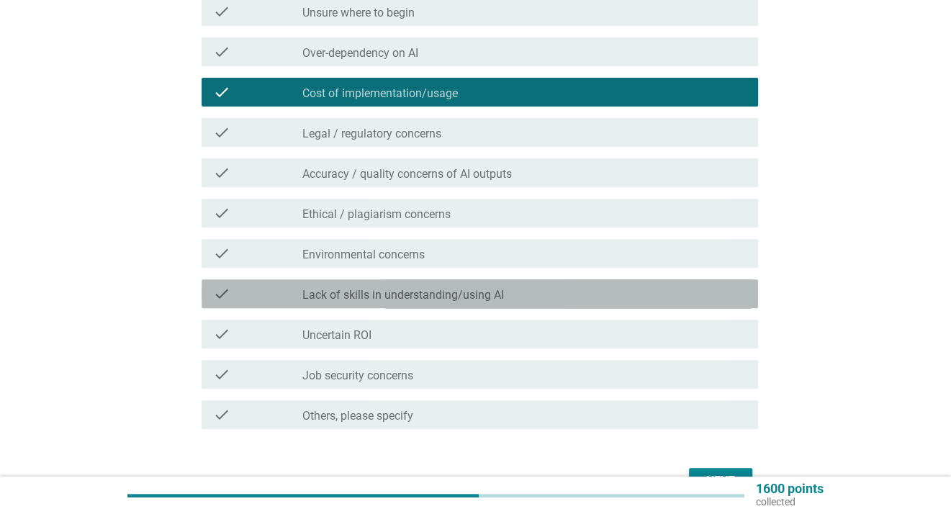
click at [477, 295] on label "Lack of skills in understanding/using AI" at bounding box center [403, 295] width 202 height 14
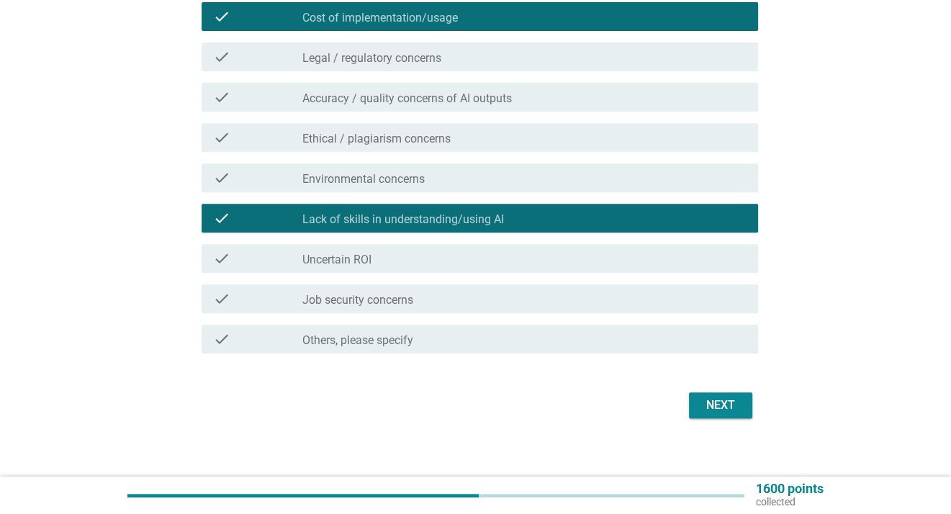
scroll to position [506, 0]
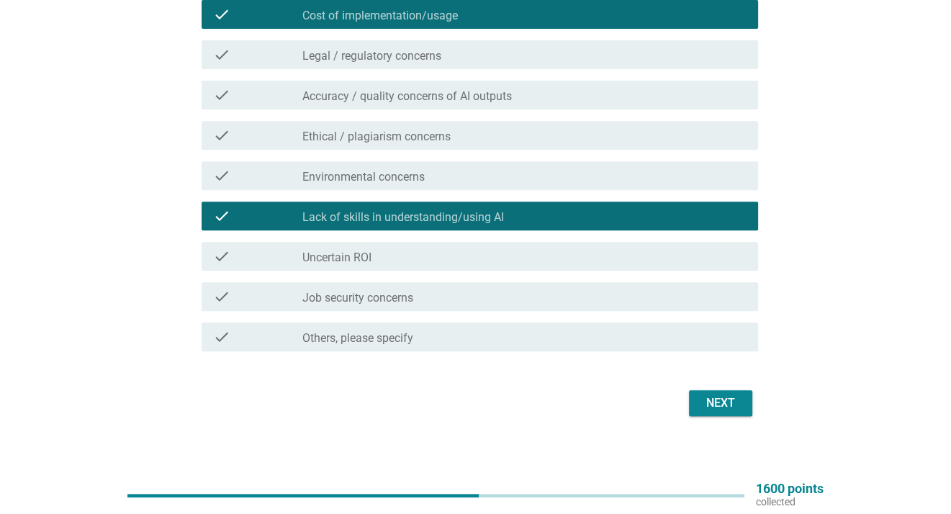
click at [736, 397] on div "Next" at bounding box center [721, 403] width 40 height 17
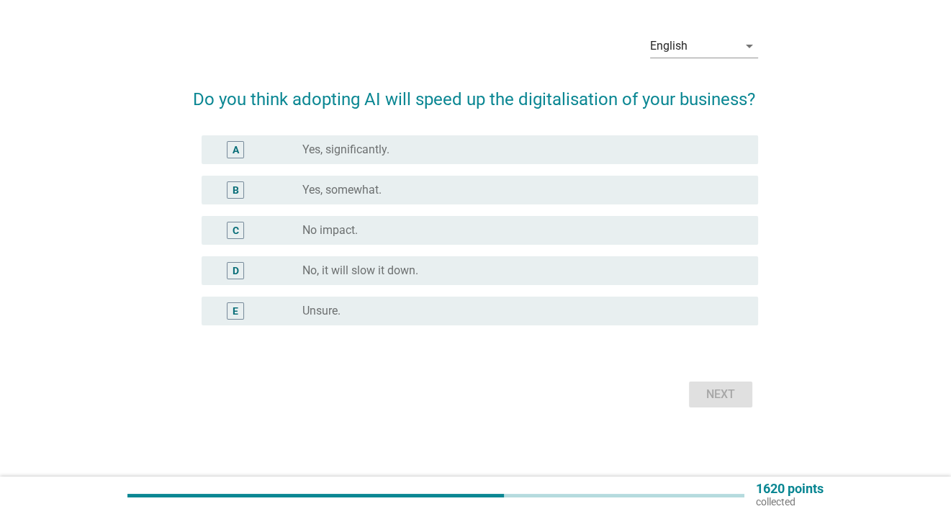
scroll to position [0, 0]
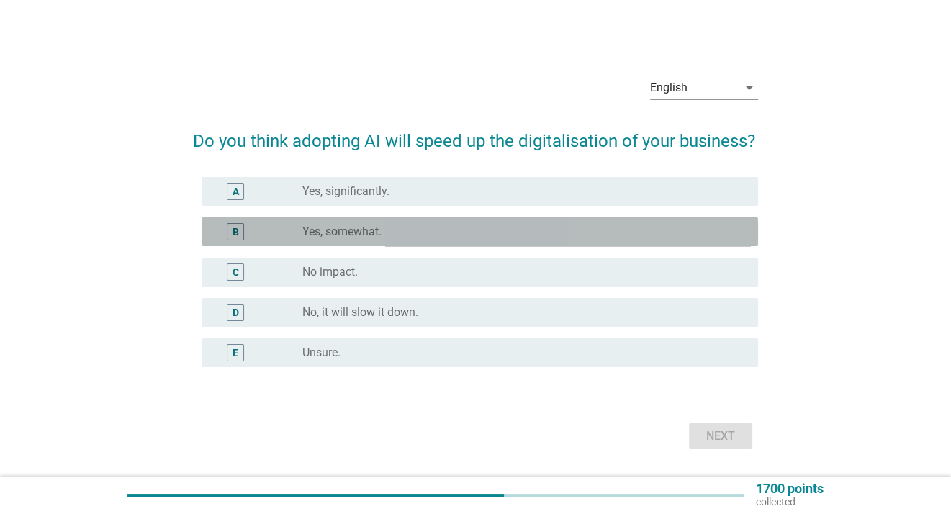
click at [357, 226] on label "Yes, somewhat." at bounding box center [341, 232] width 79 height 14
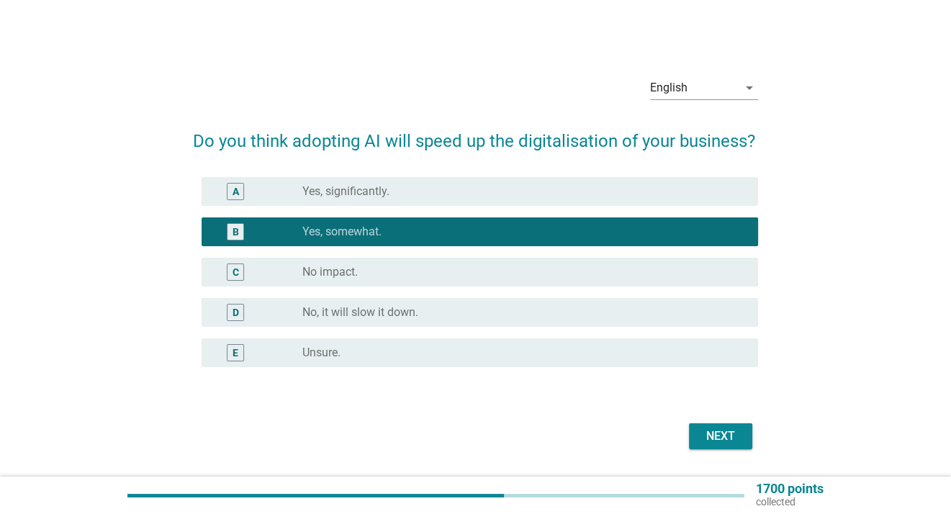
click at [714, 431] on div "Next" at bounding box center [721, 436] width 40 height 17
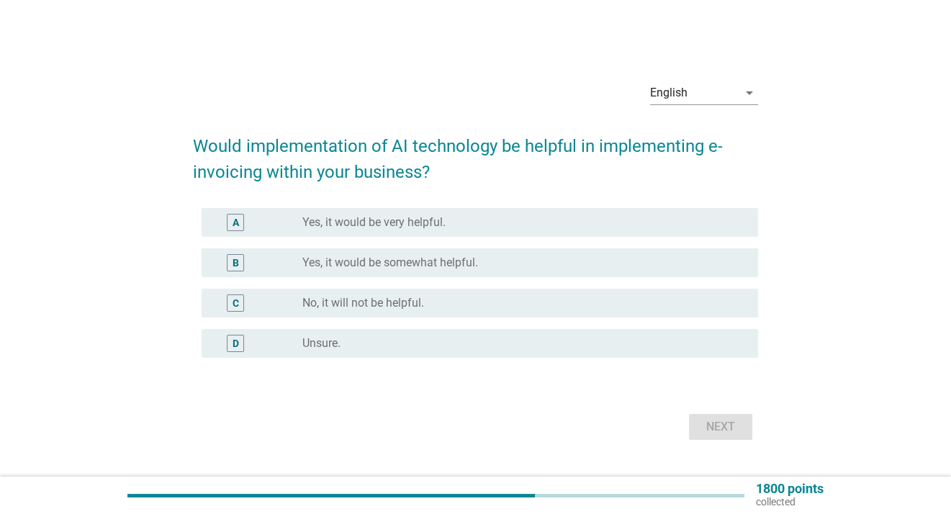
click at [346, 269] on label "Yes, it would be somewhat helpful." at bounding box center [390, 263] width 176 height 14
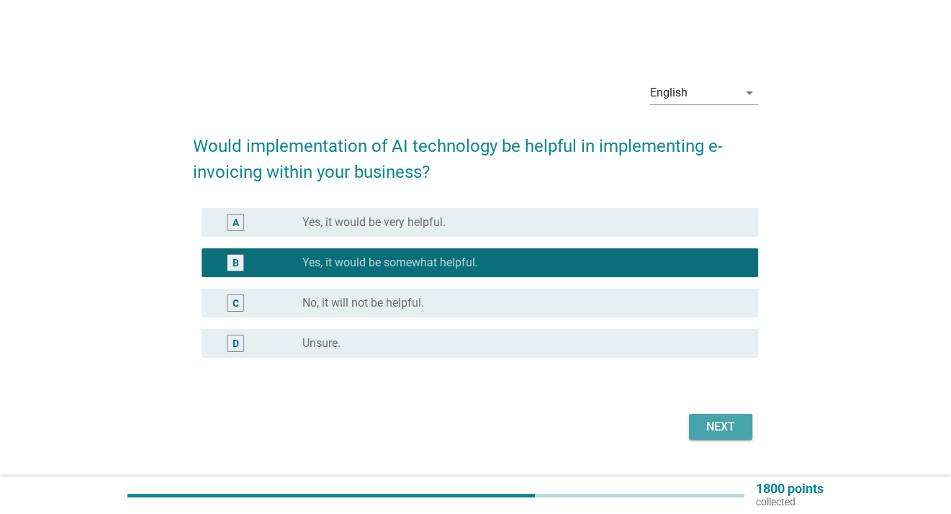
click at [717, 415] on button "Next" at bounding box center [720, 427] width 63 height 26
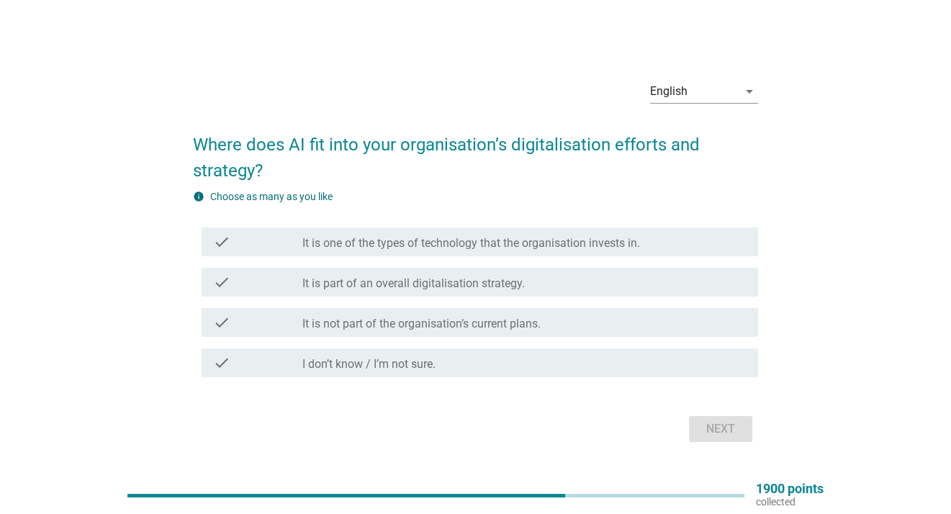
click at [392, 288] on label "It is part of an overall digitalisation strategy." at bounding box center [413, 283] width 222 height 14
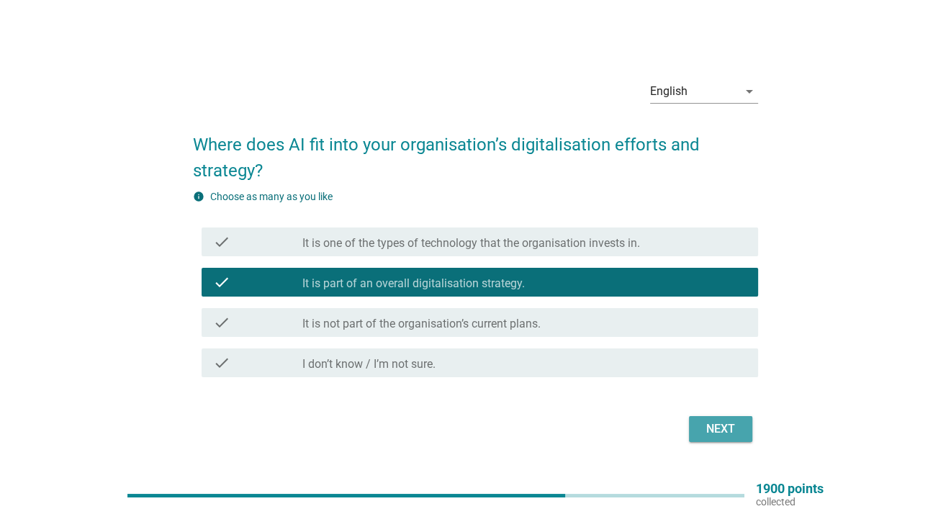
click at [723, 428] on div "Next" at bounding box center [721, 428] width 40 height 17
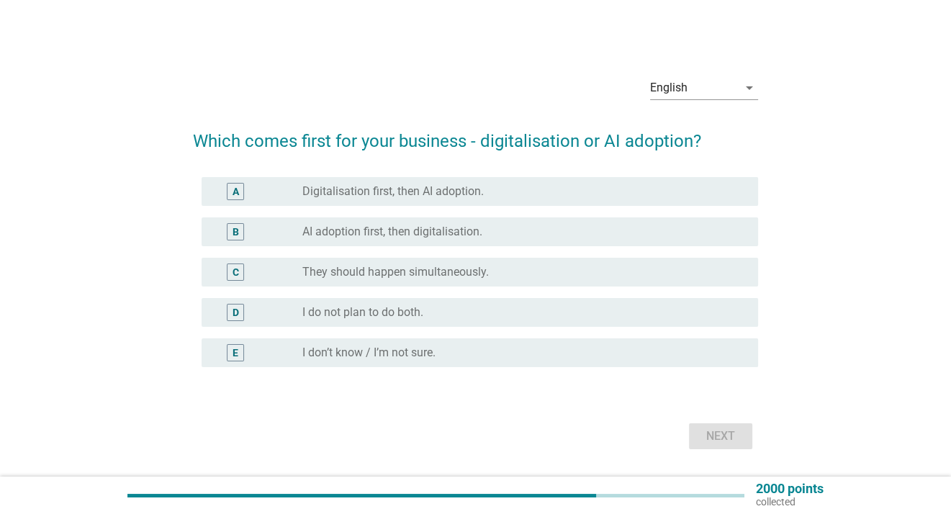
click at [397, 273] on label "They should happen simultaneously." at bounding box center [395, 272] width 186 height 14
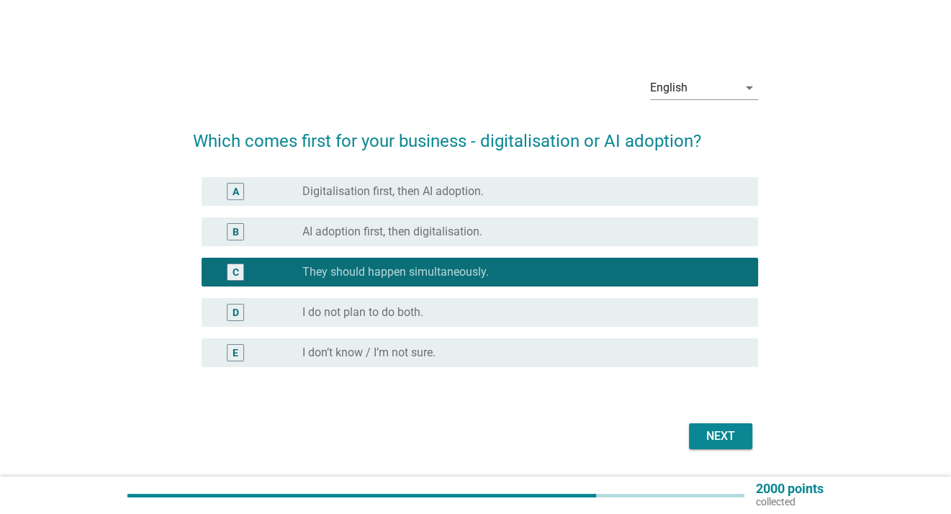
click at [718, 443] on div "Next" at bounding box center [721, 436] width 40 height 17
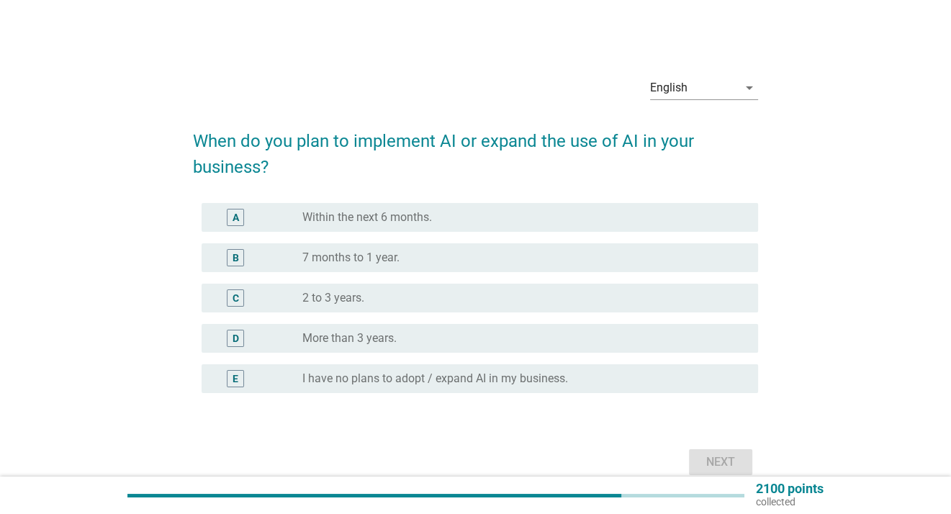
click at [363, 258] on label "7 months to 1 year." at bounding box center [350, 258] width 97 height 14
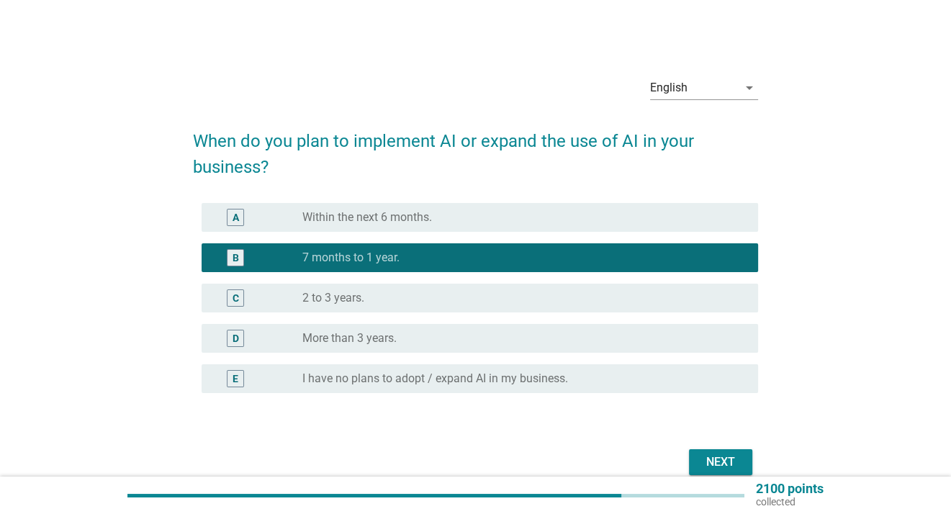
click at [714, 471] on button "Next" at bounding box center [720, 462] width 63 height 26
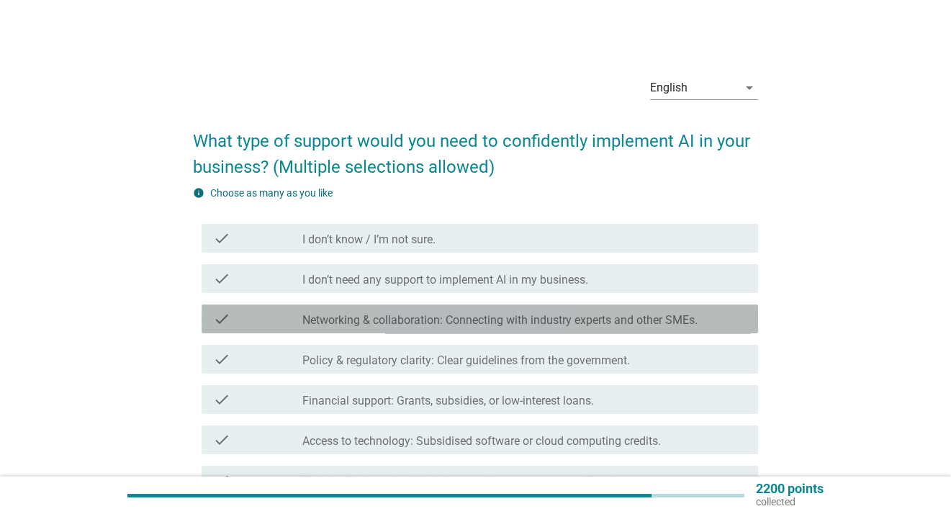
click at [374, 330] on div "check check_box_outline_blank Networking & collaboration: Connecting with indus…" at bounding box center [480, 319] width 557 height 29
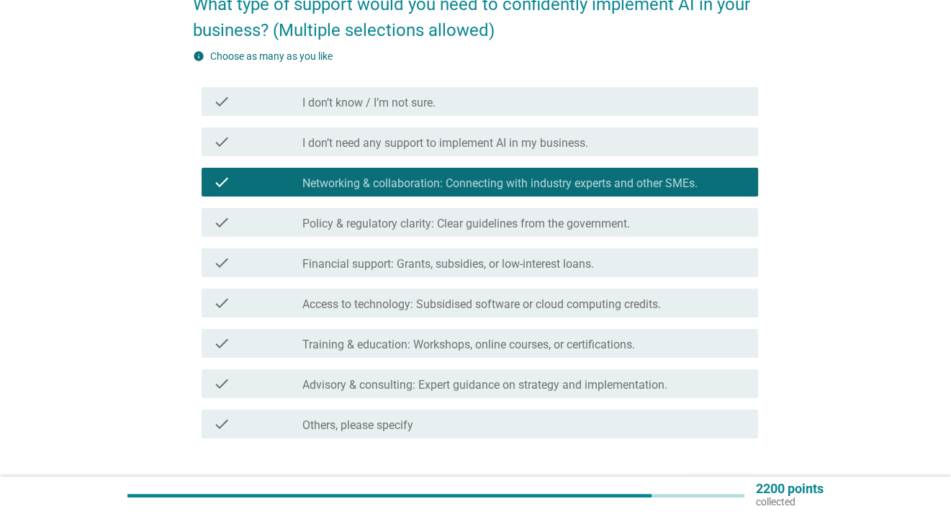
scroll to position [173, 0]
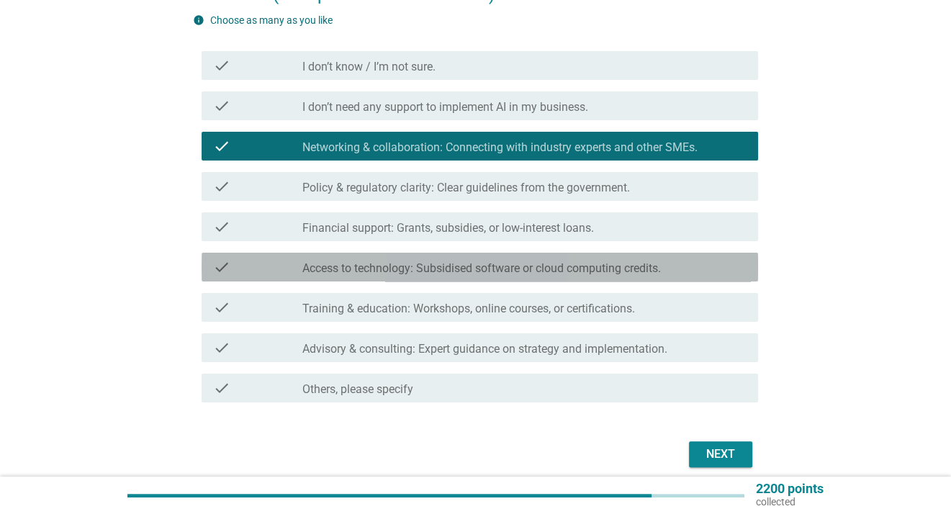
click at [382, 274] on label "Access to technology: Subsidised software or cloud computing credits." at bounding box center [481, 268] width 359 height 14
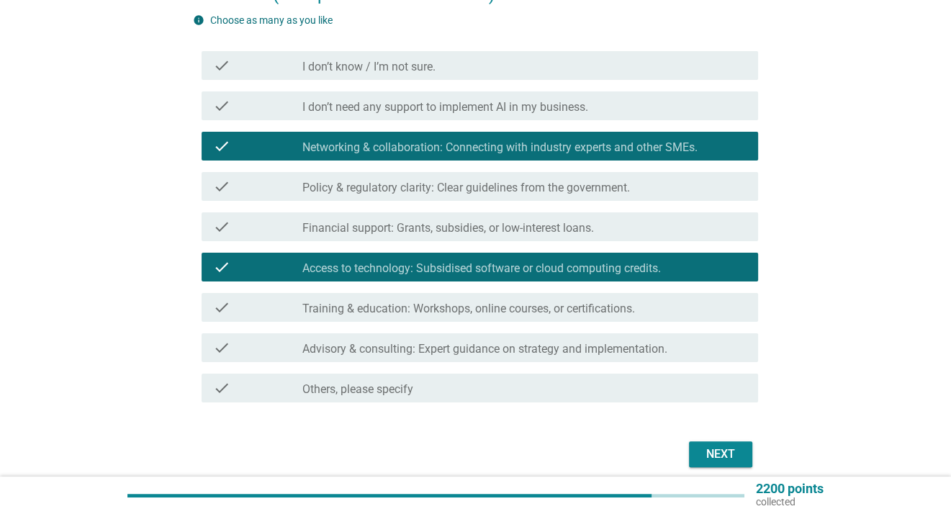
click at [720, 451] on div "Next" at bounding box center [721, 454] width 40 height 17
